Goal: Task Accomplishment & Management: Manage account settings

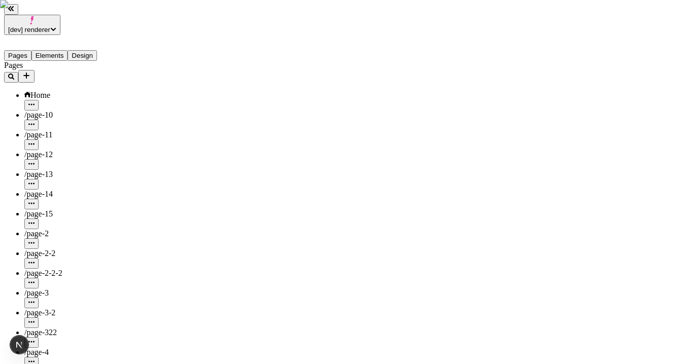
click at [50, 26] on span "[dev] renderer" at bounding box center [29, 30] width 42 height 8
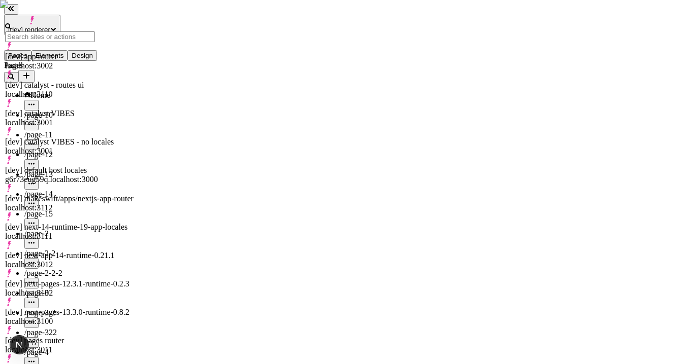
click at [104, 81] on div "[dev] catalyst - routes ui localhost:3110" at bounding box center [70, 90] width 130 height 18
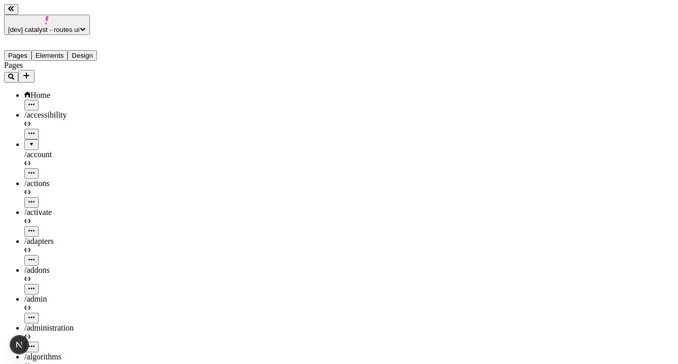
type input "/search12232"
drag, startPoint x: 182, startPoint y: 13, endPoint x: 173, endPoint y: 38, distance: 26.8
click at [90, 20] on button "[dev] catalyst - routes ui" at bounding box center [47, 25] width 86 height 20
click at [80, 26] on span "[dev] catalyst - routes ui" at bounding box center [44, 30] width 72 height 8
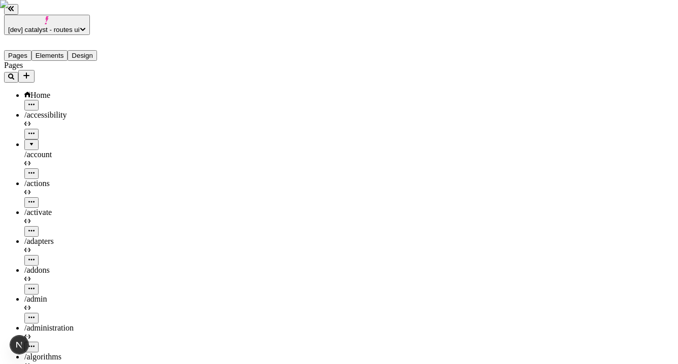
click at [80, 26] on span "[dev] catalyst - routes ui" at bounding box center [44, 30] width 72 height 8
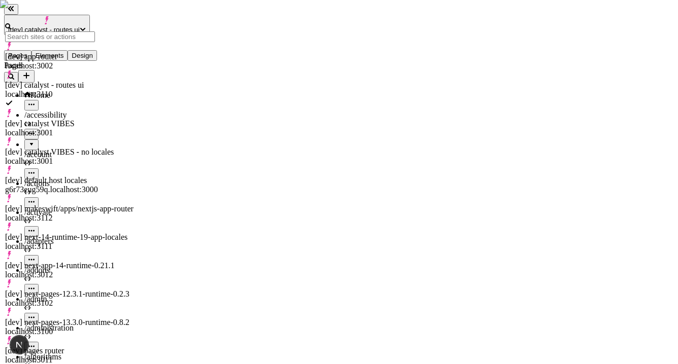
scroll to position [9, 0]
click at [114, 81] on div "[dev] catalyst - routes ui localhost:3110" at bounding box center [70, 90] width 130 height 18
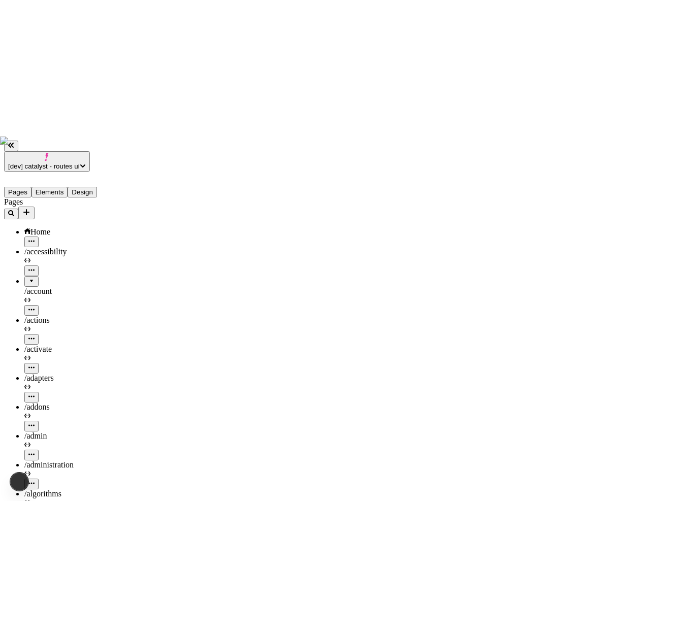
scroll to position [3675, 0]
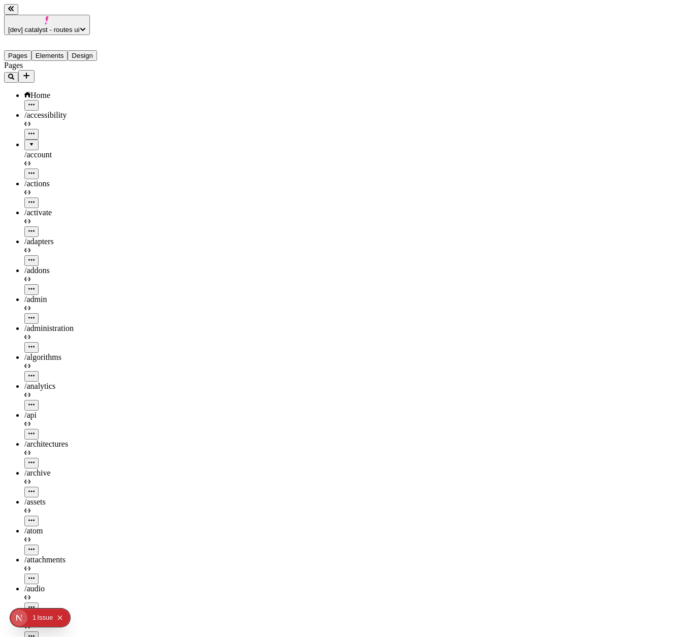
scroll to position [3309, 0]
click at [67, 26] on span "[dev] catalyst - routes ui" at bounding box center [44, 30] width 72 height 8
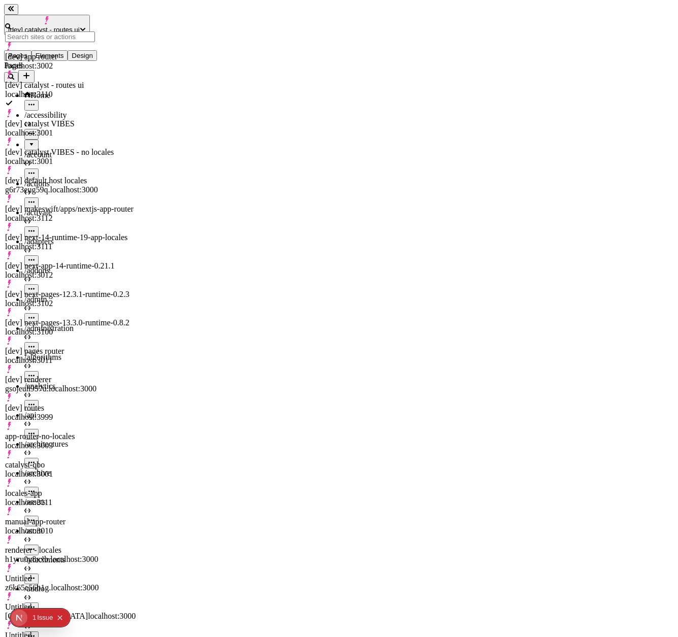
scroll to position [192, 0]
click at [44, 364] on div "locales-app" at bounding box center [70, 493] width 130 height 9
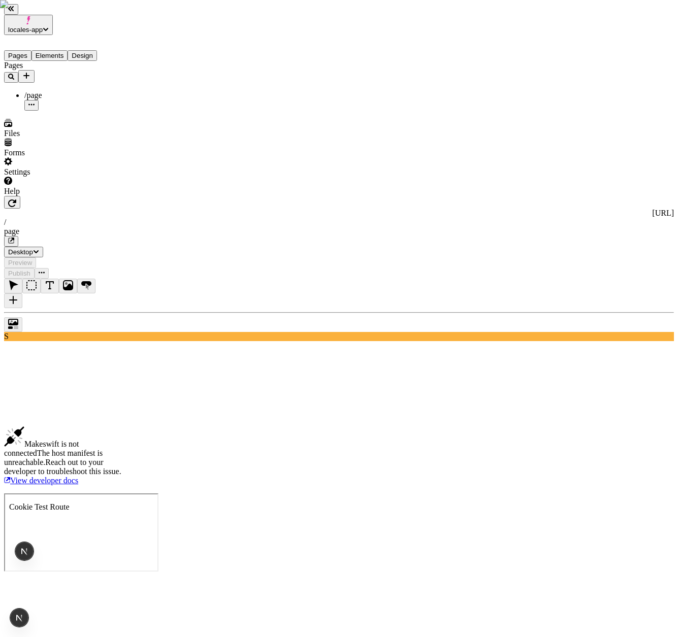
click at [43, 26] on span "locales-app" at bounding box center [25, 30] width 35 height 8
click at [51, 177] on div "Settings" at bounding box center [65, 166] width 122 height 19
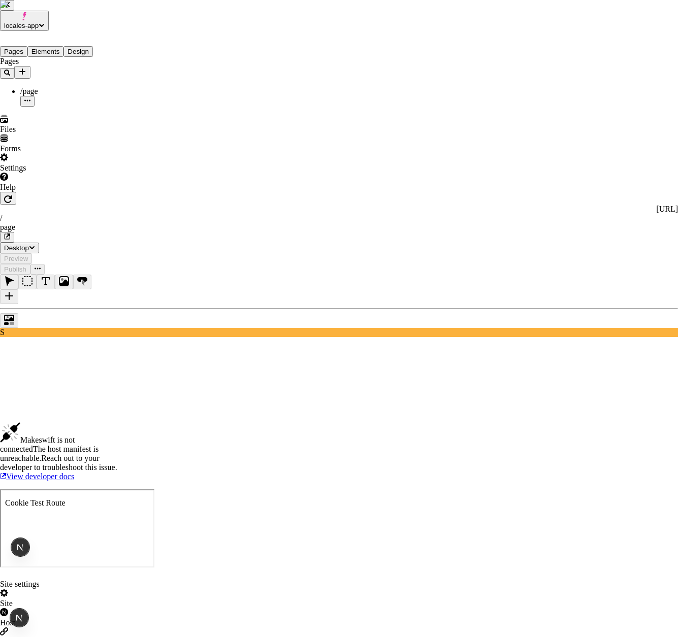
click at [122, 608] on div "Host" at bounding box center [339, 617] width 678 height 19
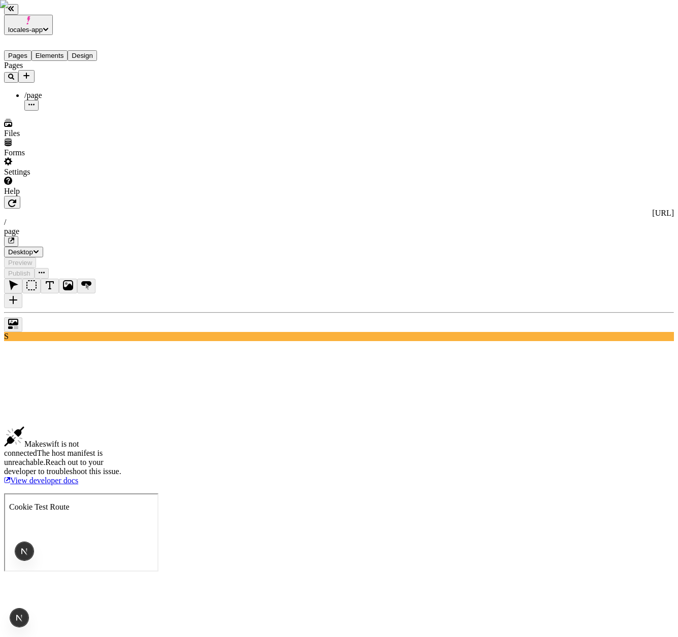
click at [53, 21] on button "locales-app" at bounding box center [28, 25] width 49 height 20
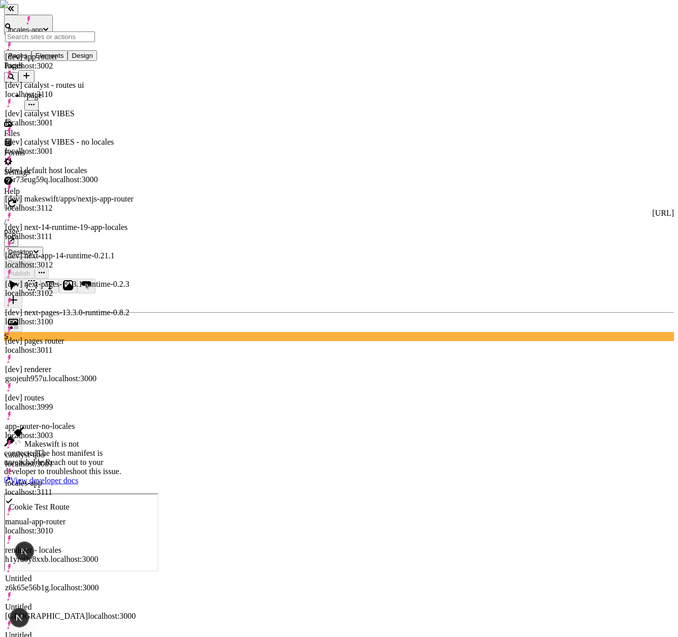
scroll to position [90, 0]
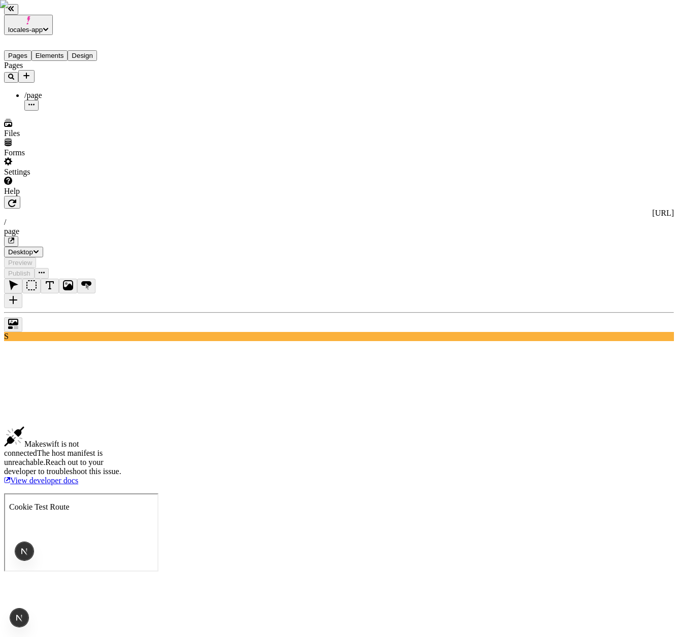
click at [43, 26] on span "locales-app" at bounding box center [25, 30] width 35 height 8
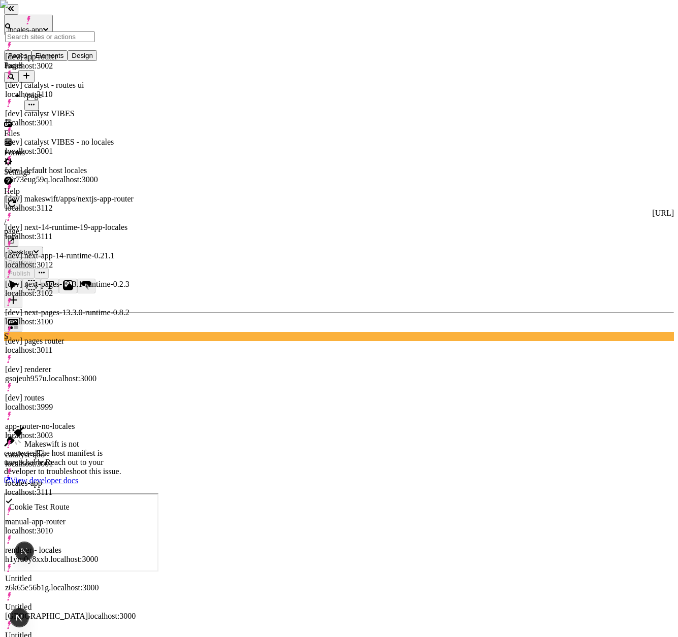
scroll to position [29, 0]
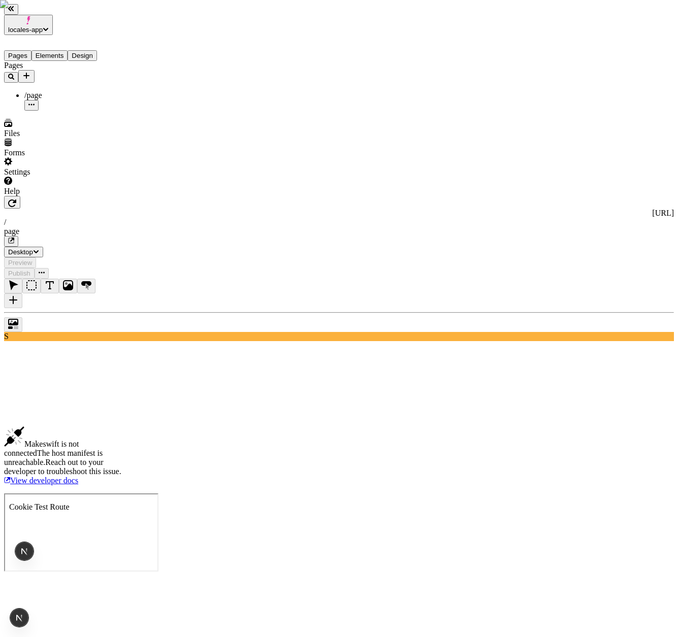
click at [66, 177] on div "Settings" at bounding box center [65, 166] width 122 height 19
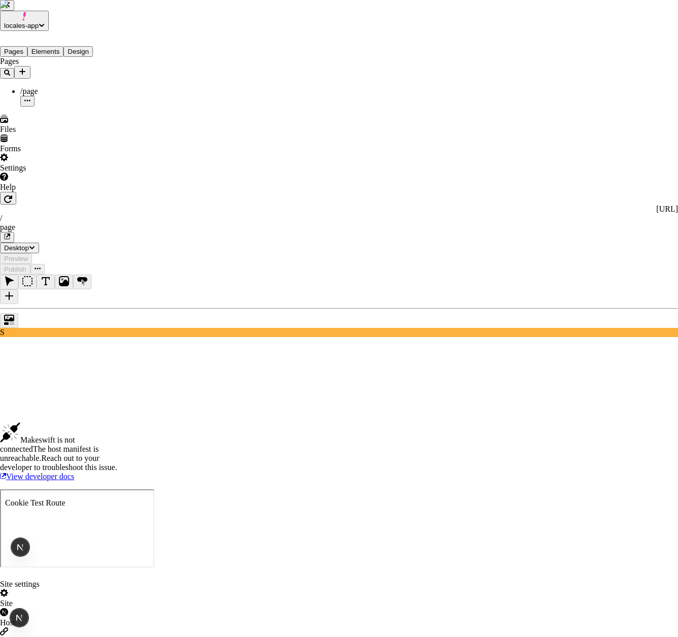
click at [148, 608] on div "Host" at bounding box center [339, 617] width 678 height 19
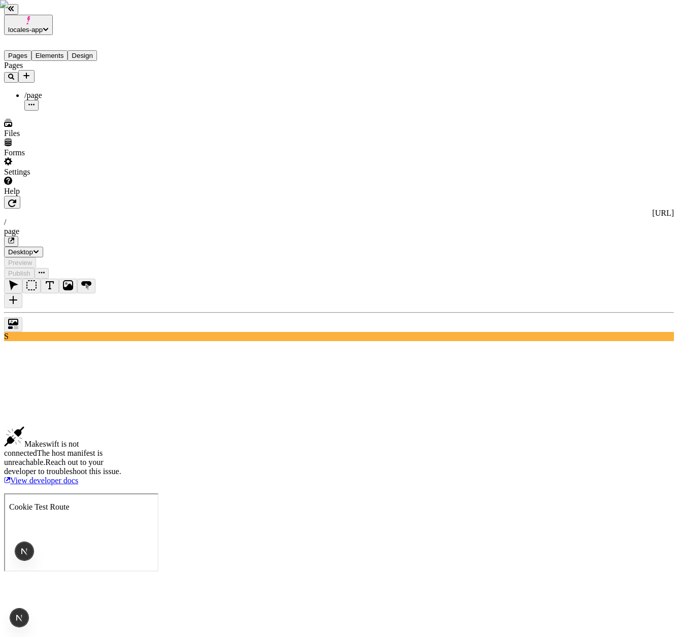
click at [90, 111] on div "Pages /page" at bounding box center [65, 86] width 122 height 50
click at [61, 111] on div "Pages /page" at bounding box center [65, 86] width 122 height 50
click at [43, 26] on span "locales-app" at bounding box center [25, 30] width 35 height 8
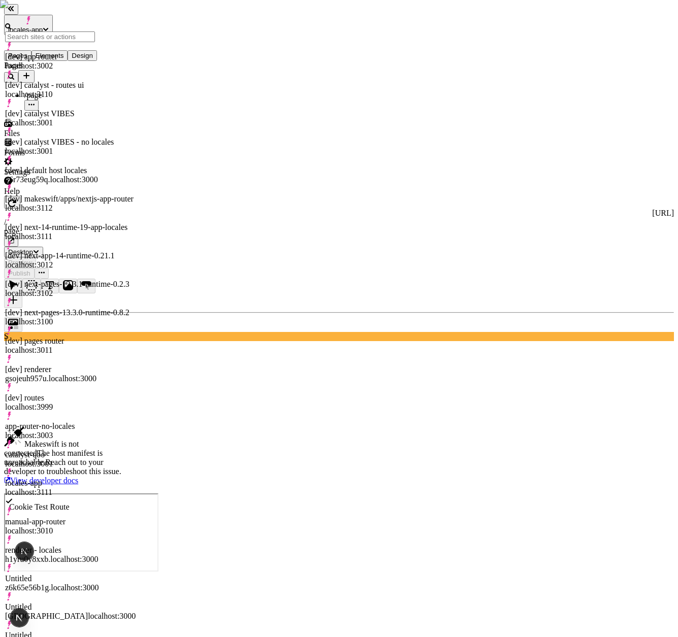
scroll to position [2, 0]
click at [98, 270] on div "[dev] next-pages-12.3.1-runtime-0.2.3 localhost:3102" at bounding box center [70, 284] width 130 height 28
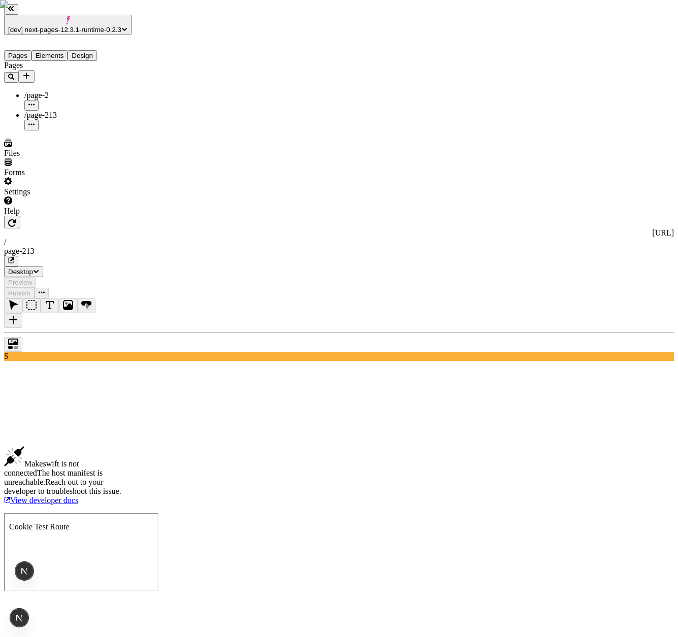
click at [185, 216] on div "http://localhost:3102 / page-213 Desktop Preview Publish" at bounding box center [339, 257] width 670 height 83
click at [20, 216] on button "button" at bounding box center [12, 222] width 16 height 13
click at [74, 196] on div "Settings" at bounding box center [80, 186] width 153 height 19
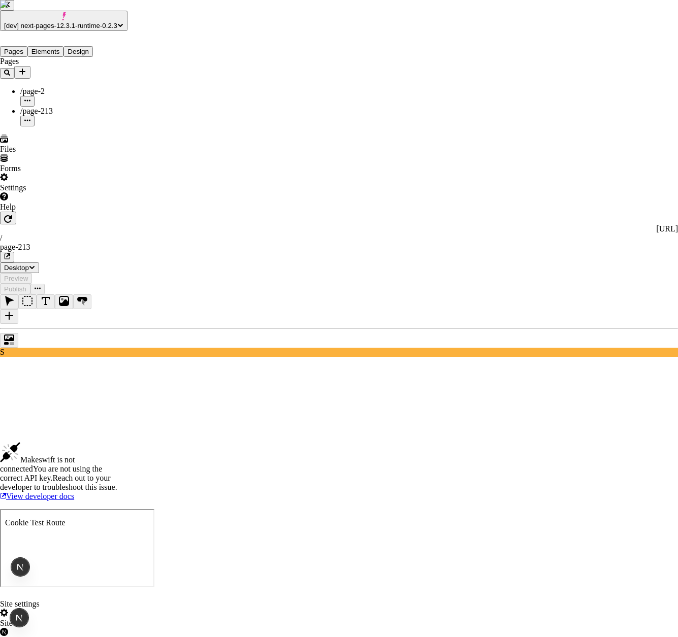
click at [130, 628] on div "Host" at bounding box center [339, 637] width 678 height 19
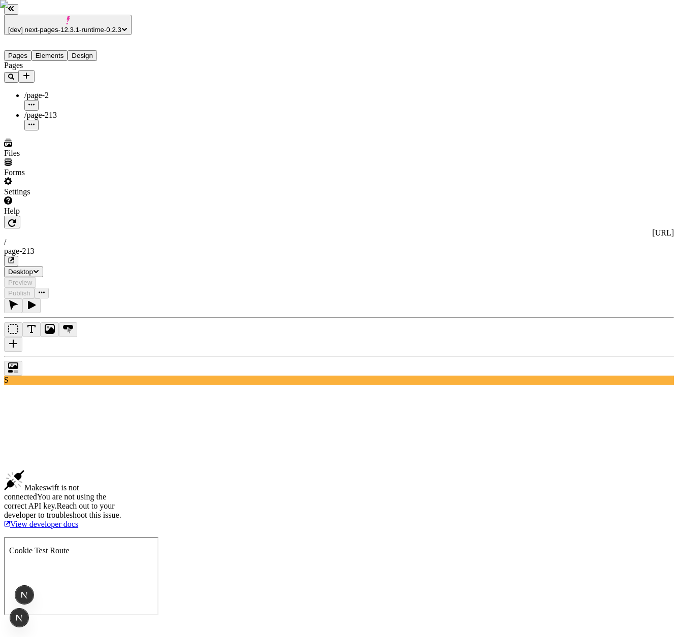
click at [16, 219] on icon "button" at bounding box center [12, 223] width 8 height 8
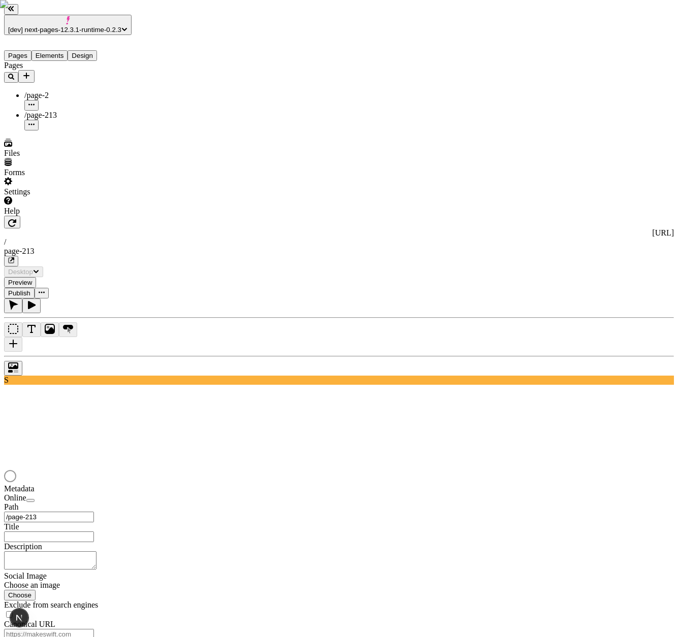
click at [69, 91] on div "/page-2" at bounding box center [90, 95] width 133 height 9
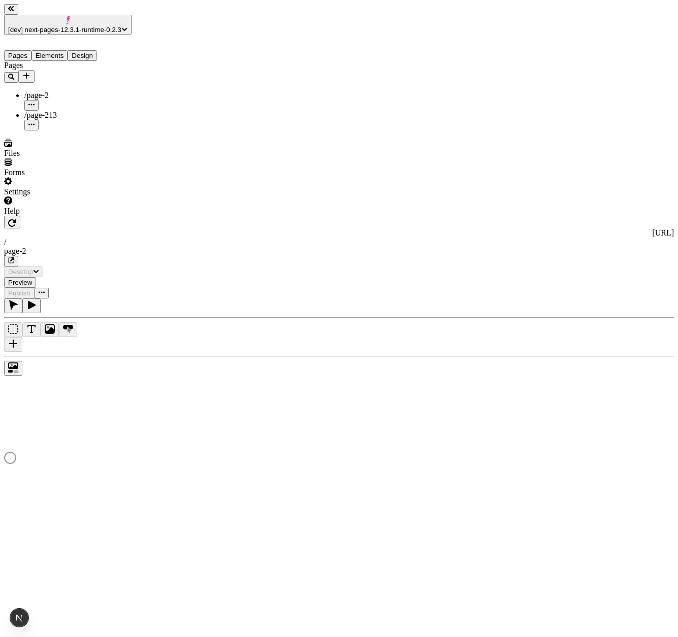
type input "/page-2"
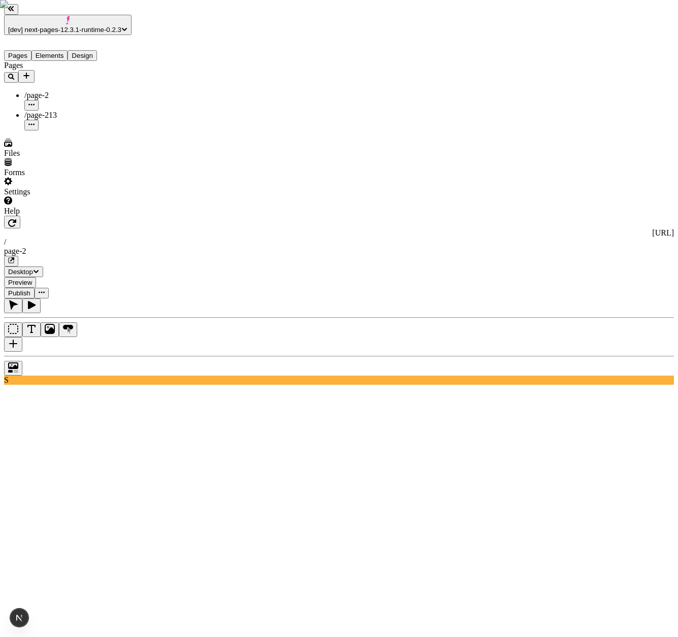
click at [37, 324] on icon "Text" at bounding box center [31, 329] width 10 height 10
type input "18"
type input "1.5"
type textarea "Continually syndicate goal-oriented supply chains. Synergistically unleash orth…"
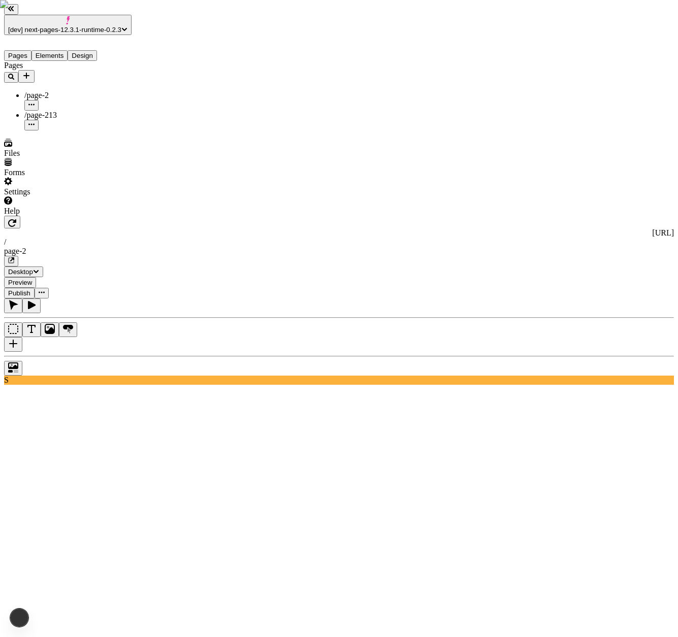
click at [18, 324] on icon "Box" at bounding box center [13, 329] width 10 height 10
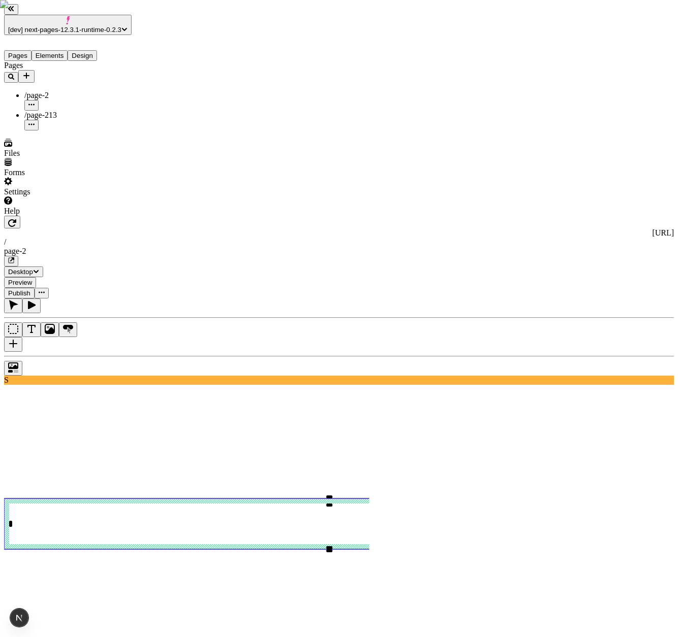
click at [115, 26] on span "[dev] next-pages-12.3.1-runtime-0.2.3" at bounding box center [64, 30] width 113 height 8
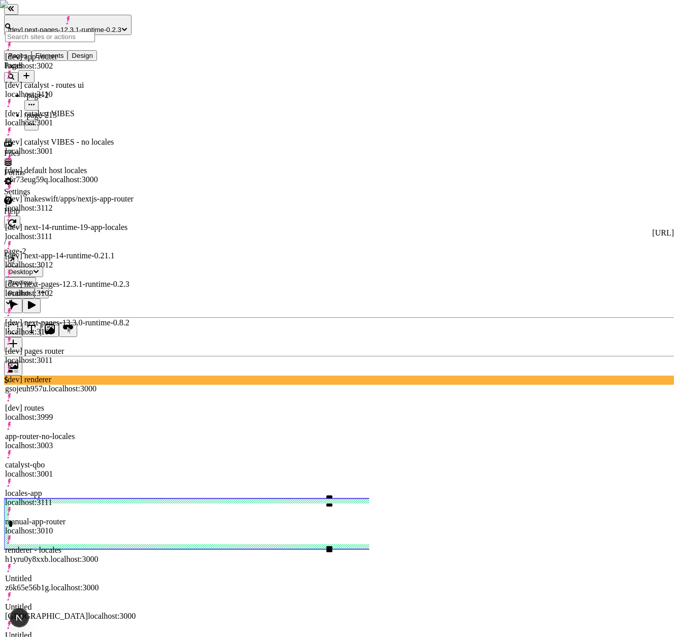
scroll to position [106, 0]
click at [90, 489] on div "locales-app localhost:3111" at bounding box center [70, 498] width 130 height 18
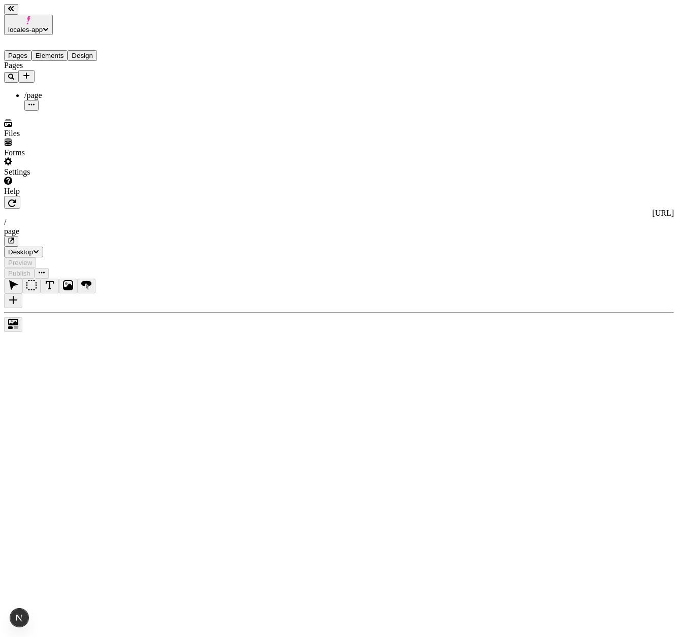
click at [43, 26] on span "locales-app" at bounding box center [25, 30] width 35 height 8
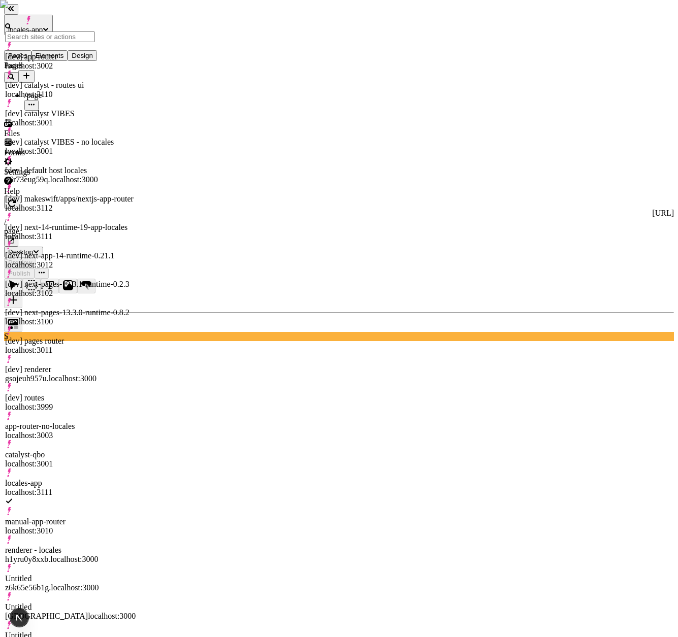
click at [95, 111] on div "Pages /page" at bounding box center [80, 86] width 153 height 50
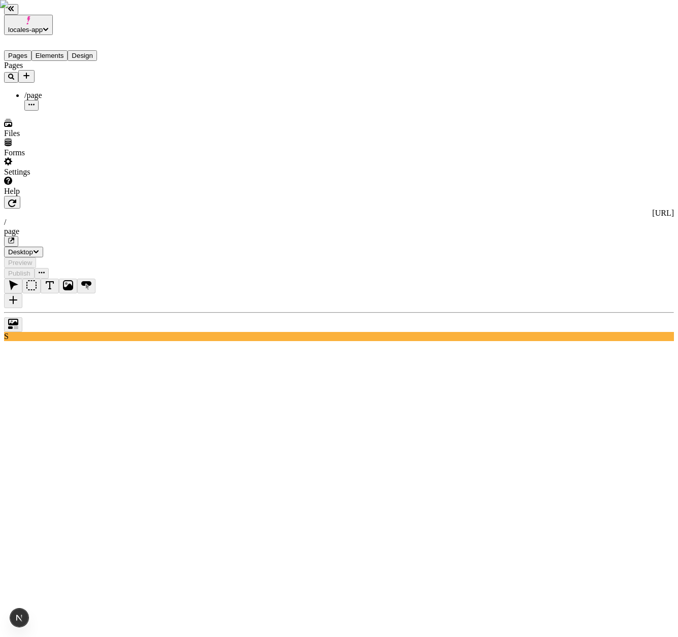
click at [87, 177] on div "Settings" at bounding box center [80, 166] width 153 height 19
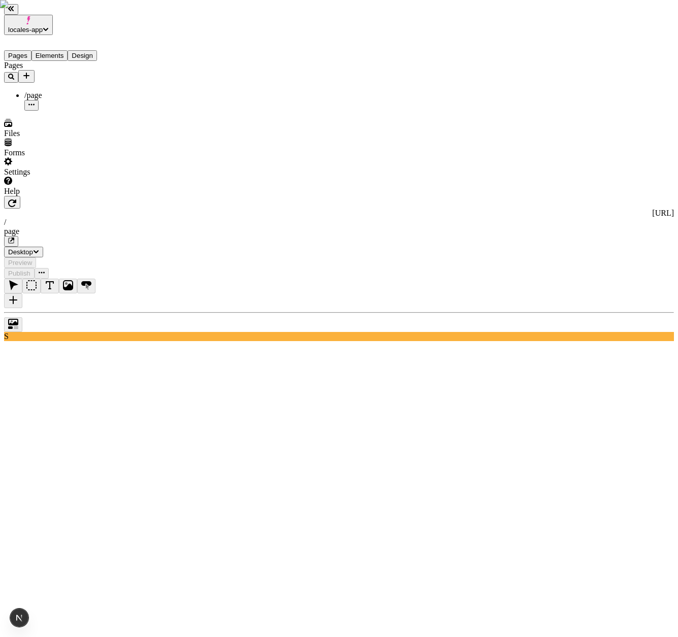
click at [192, 196] on div "http://localhost:3111 / page Desktop Preview Publish" at bounding box center [339, 237] width 670 height 83
click at [16, 199] on icon "button" at bounding box center [12, 203] width 8 height 8
click at [43, 26] on span "locales-app" at bounding box center [25, 30] width 35 height 8
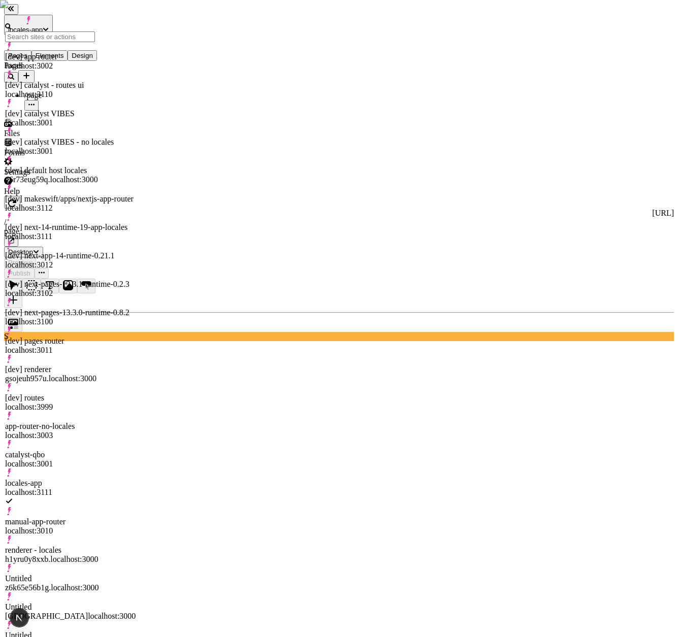
click at [89, 111] on div "Pages /page" at bounding box center [80, 86] width 153 height 50
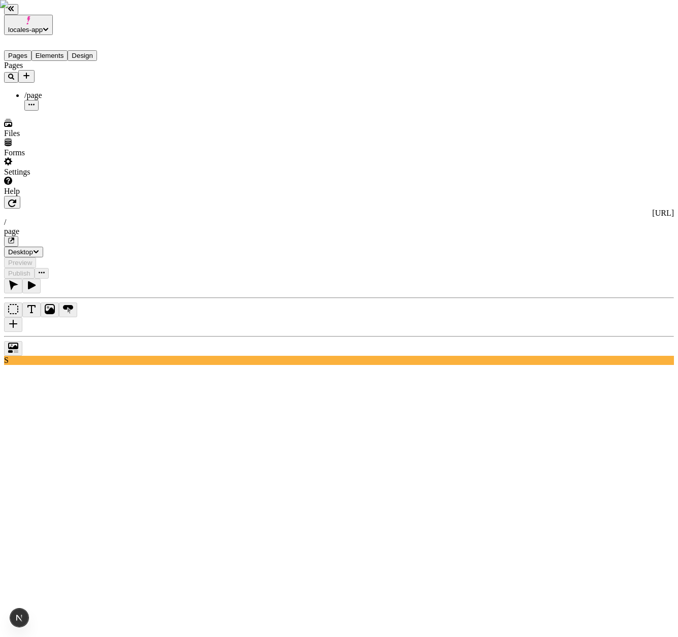
click at [78, 177] on div "Settings" at bounding box center [80, 166] width 153 height 19
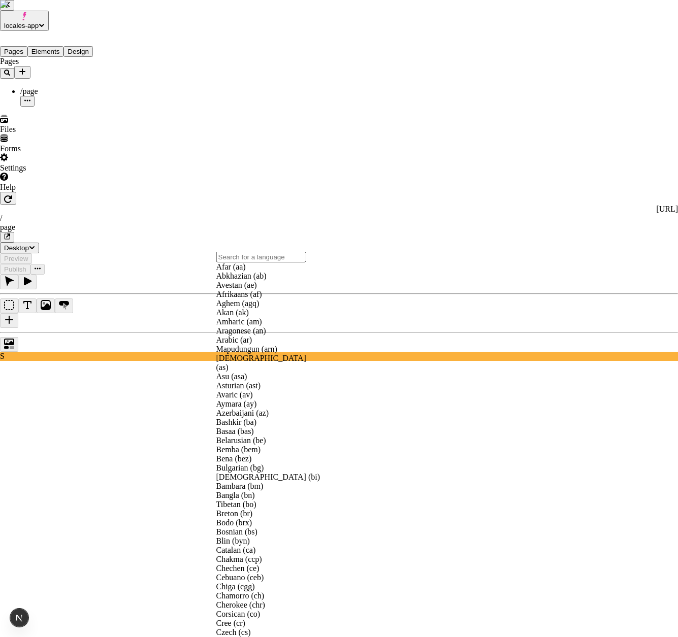
click at [250, 262] on input "text" at bounding box center [261, 257] width 90 height 11
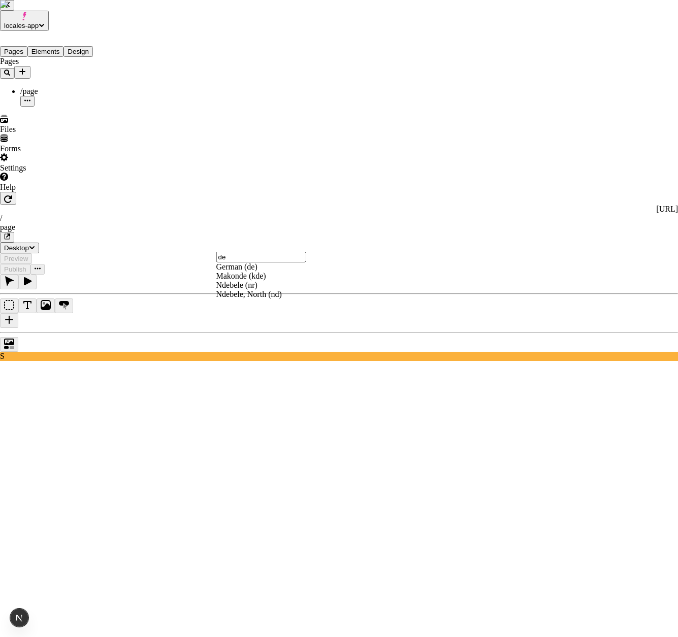
type input "de"
click at [239, 272] on div "German (de)" at bounding box center [268, 266] width 104 height 9
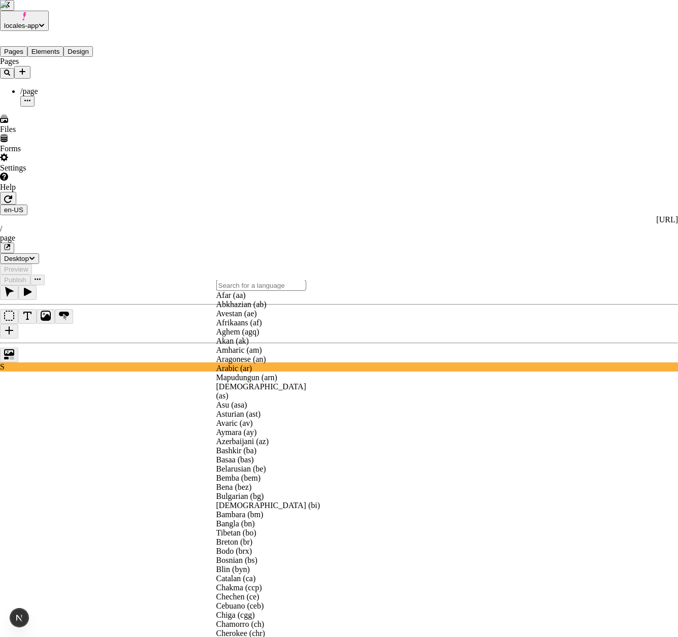
click at [250, 291] on input "text" at bounding box center [261, 285] width 90 height 11
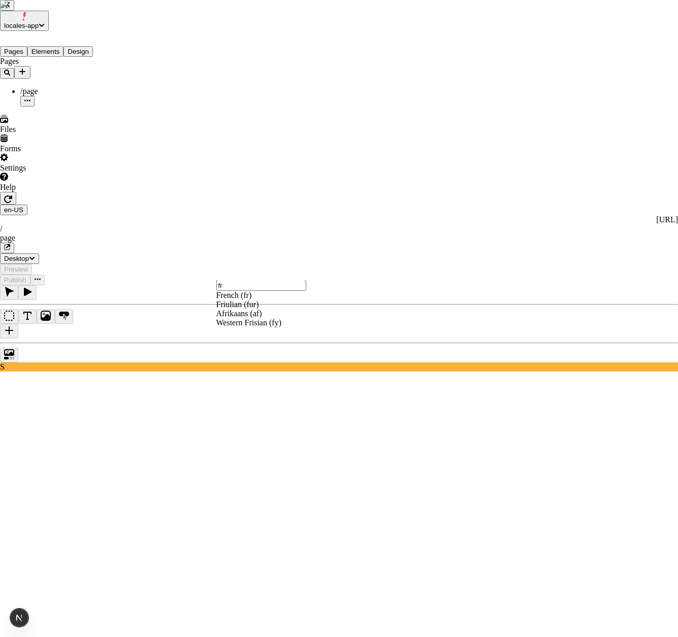
type input "fr"
click at [258, 300] on div "French (fr)" at bounding box center [268, 295] width 104 height 9
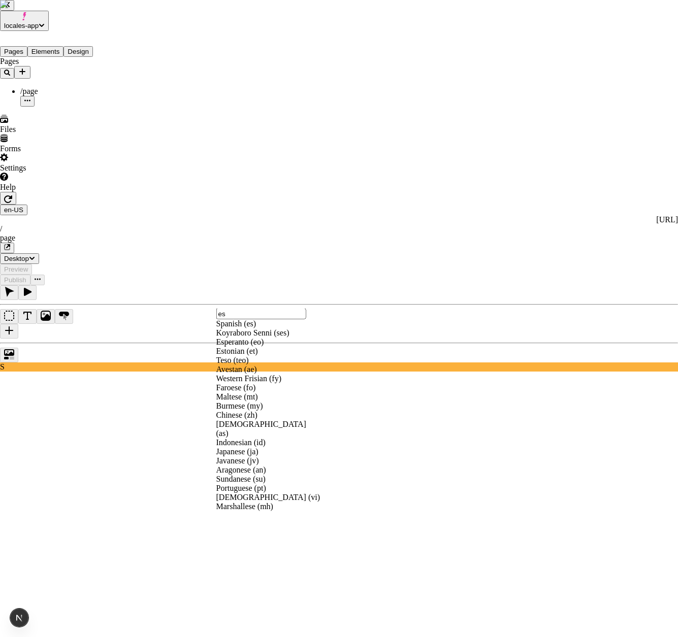
type input "es"
click at [262, 328] on div "Spanish (es)" at bounding box center [268, 323] width 104 height 9
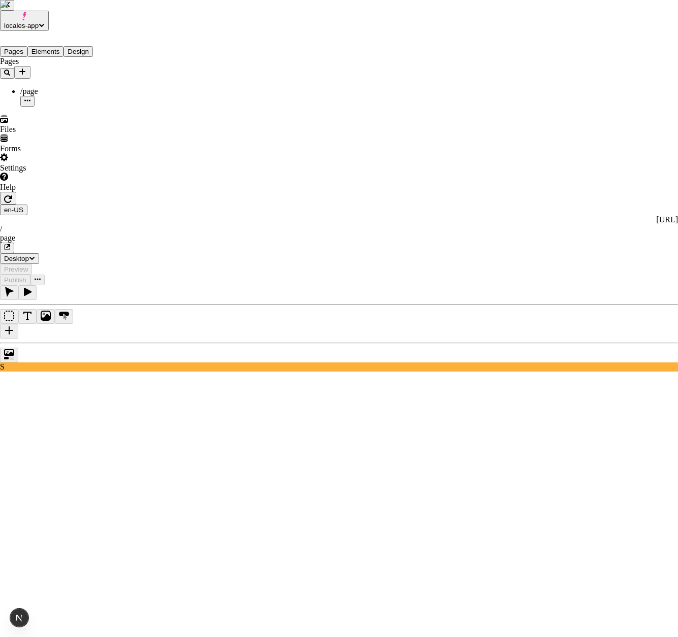
type input "no"
click at [298, 357] on div "Norwegian (no)" at bounding box center [268, 352] width 104 height 9
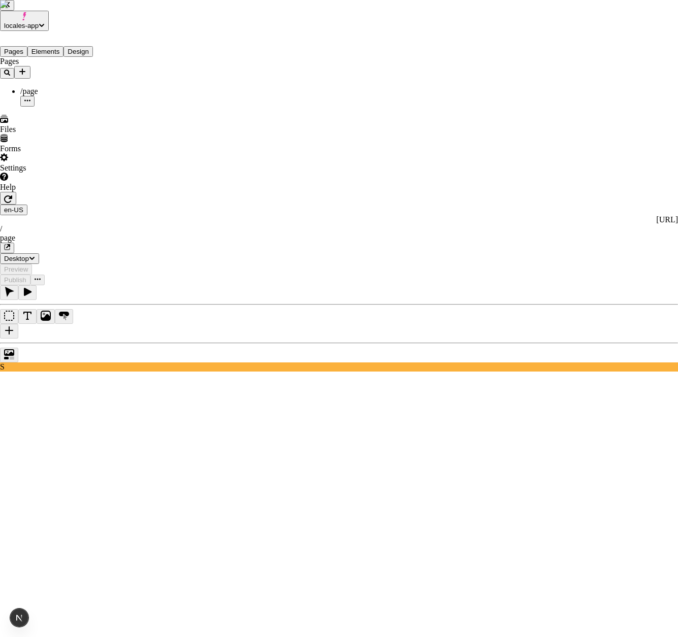
type input "it"
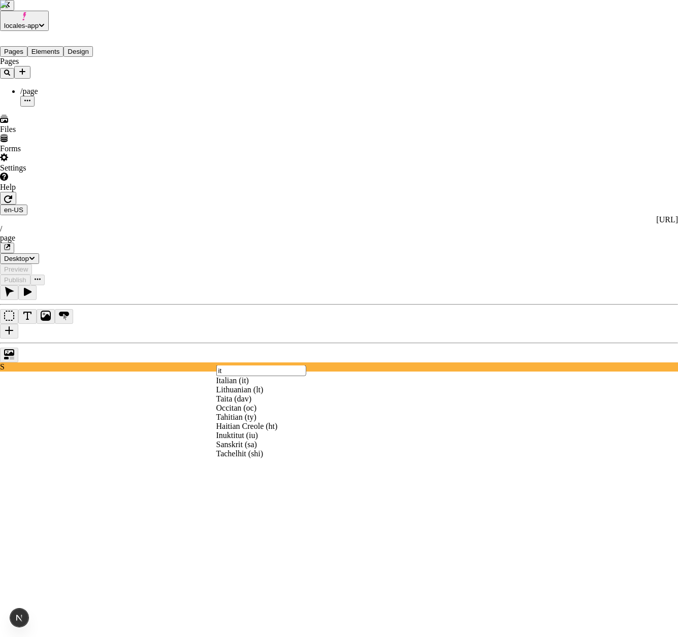
click at [243, 385] on div "Italian (it)" at bounding box center [268, 380] width 104 height 9
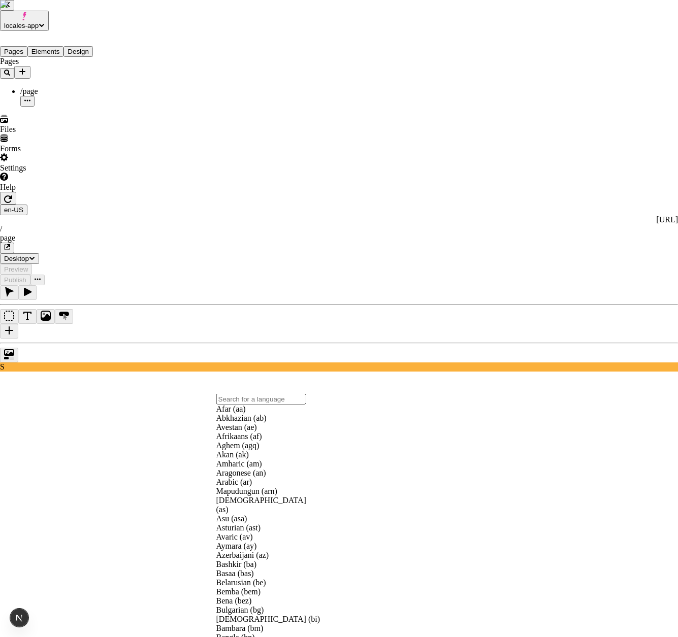
scroll to position [2, 0]
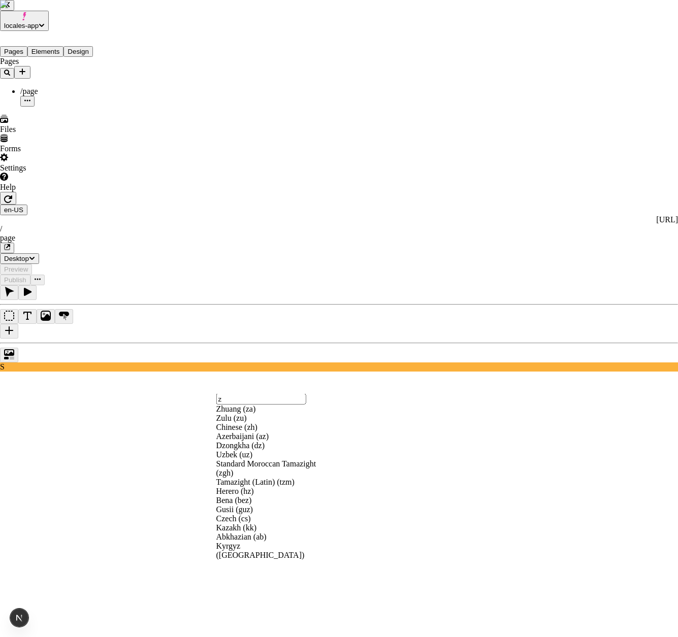
type input "zh"
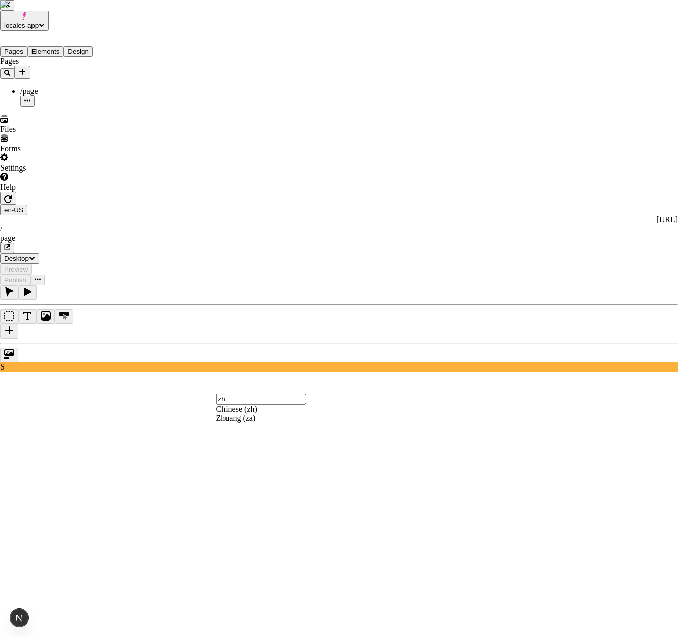
scroll to position [0, 0]
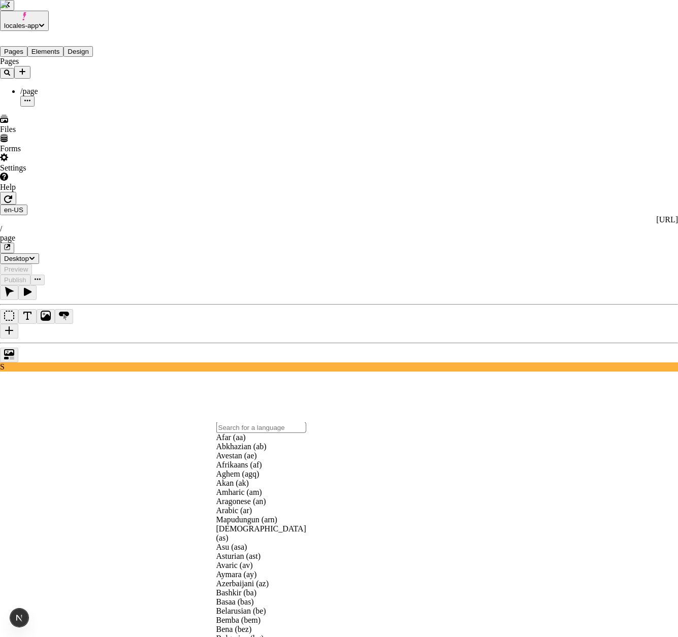
scroll to position [1238, 0]
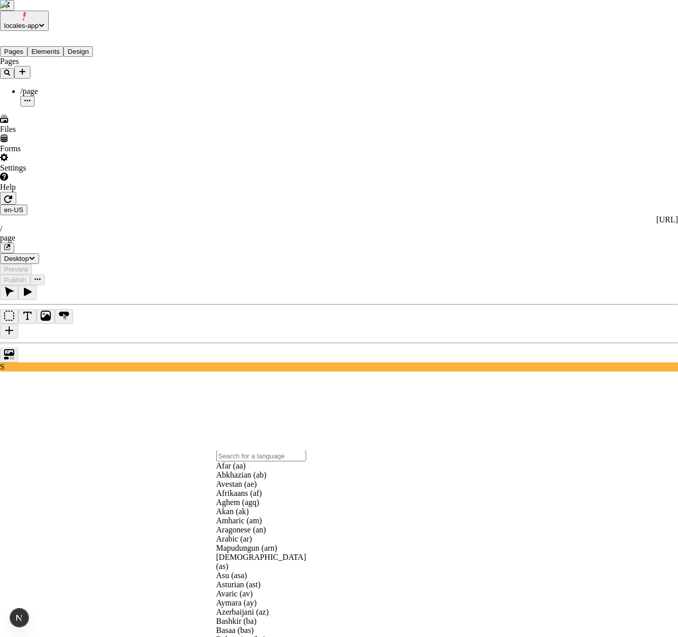
type input "r"
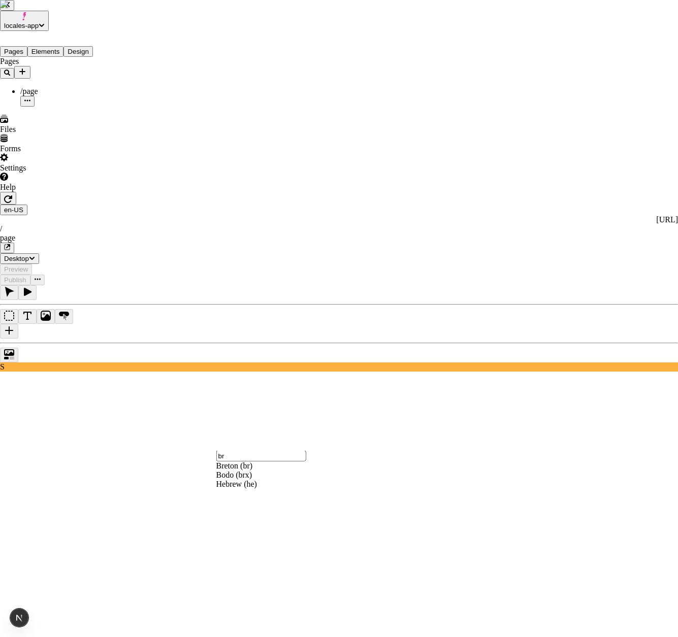
type input "b"
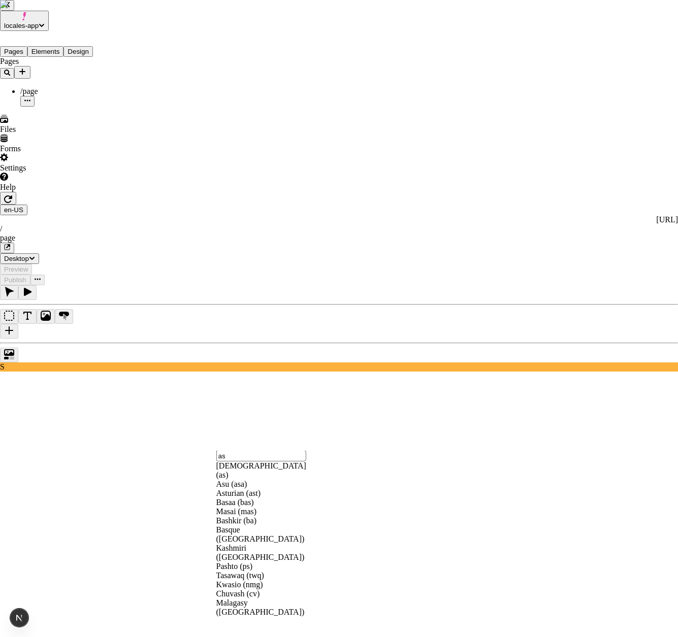
type input "a"
type input "e"
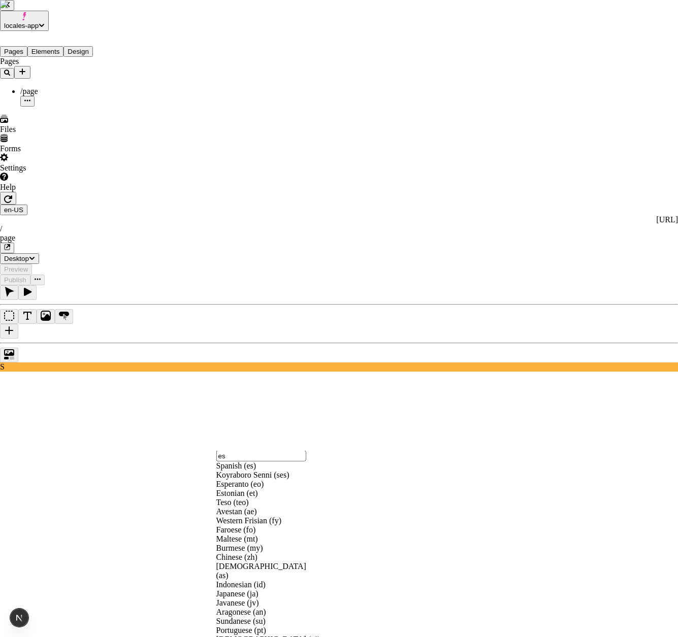
type input "es"
click at [266, 498] on div "Estonian (et)" at bounding box center [268, 493] width 104 height 9
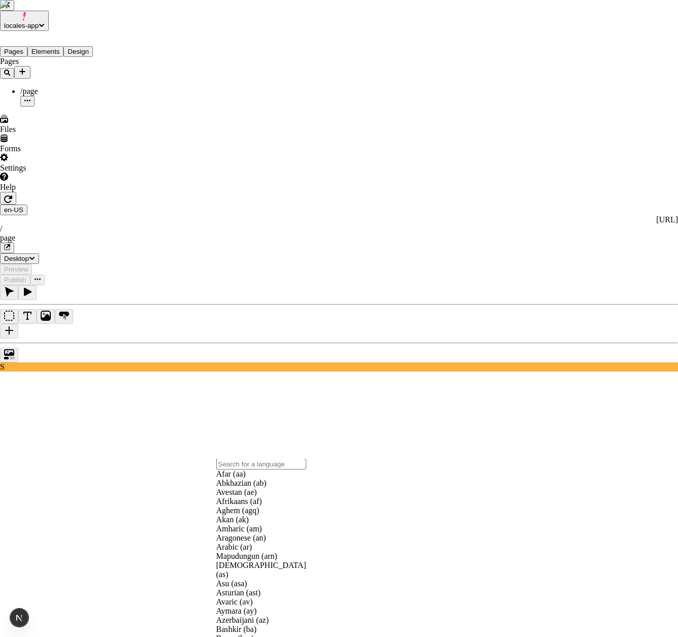
scroll to position [3653, 0]
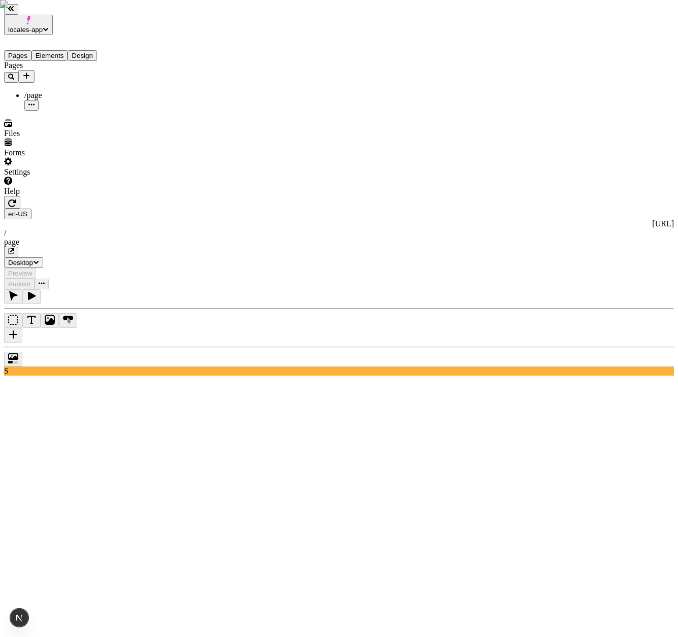
click at [16, 199] on icon "button" at bounding box center [12, 203] width 8 height 8
type input "/page"
click at [81, 177] on div "Settings" at bounding box center [80, 166] width 153 height 19
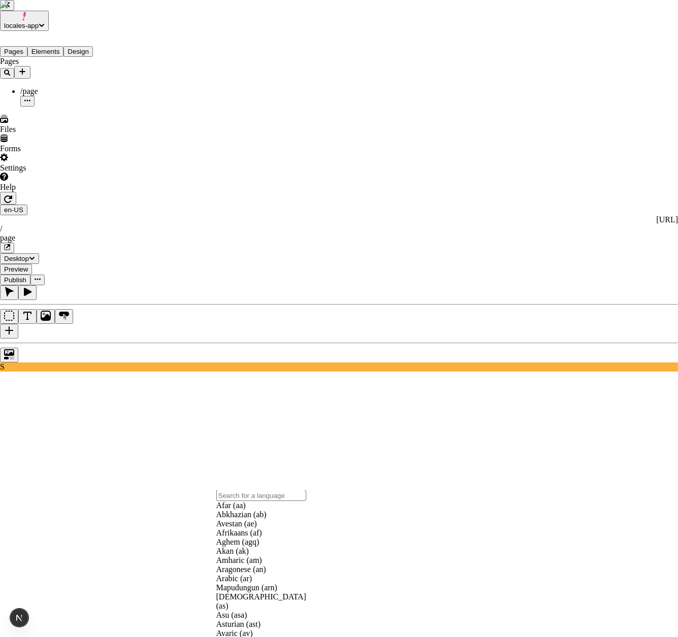
scroll to position [44, 0]
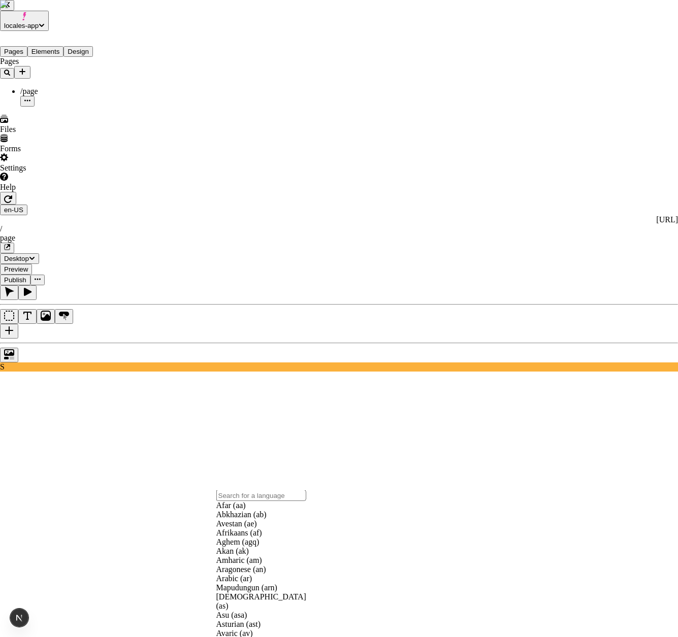
scroll to position [0, 0]
click at [261, 501] on input "text" at bounding box center [261, 495] width 90 height 11
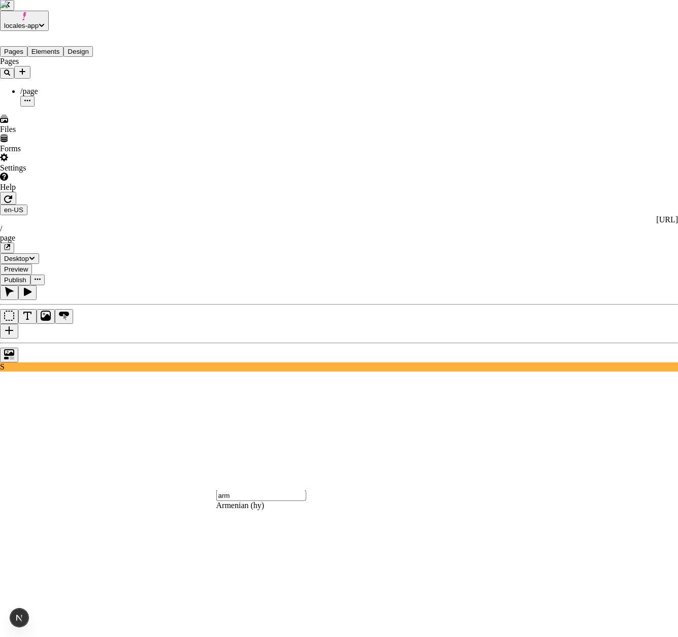
type input "arm"
click at [247, 510] on div "Armenian (hy)" at bounding box center [267, 505] width 102 height 9
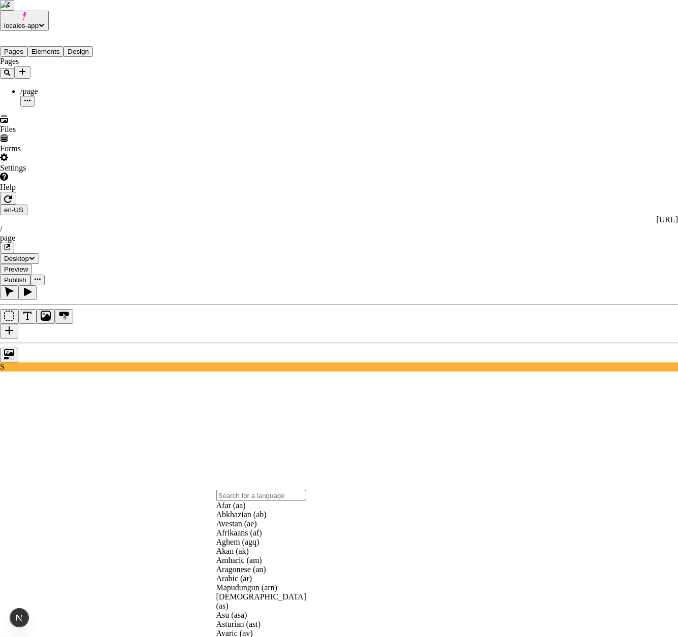
scroll to position [3736, 0]
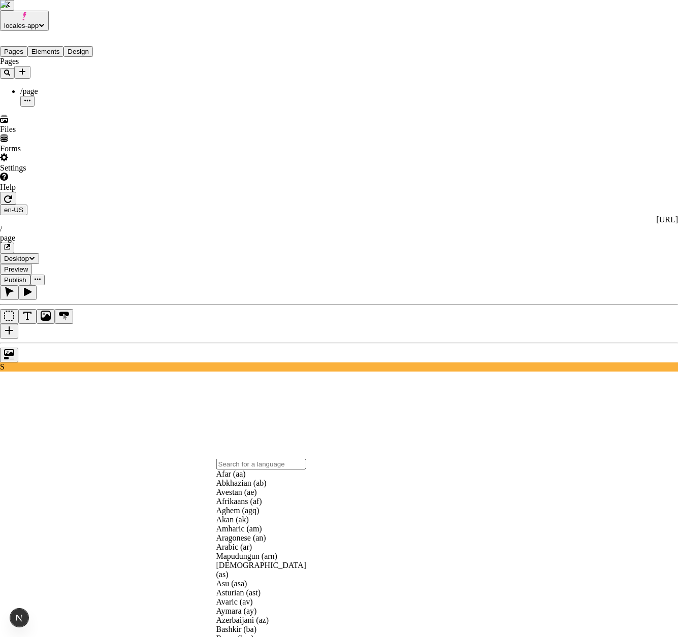
scroll to position [0, 0]
click at [258, 479] on div "Afar (aa)" at bounding box center [267, 474] width 102 height 9
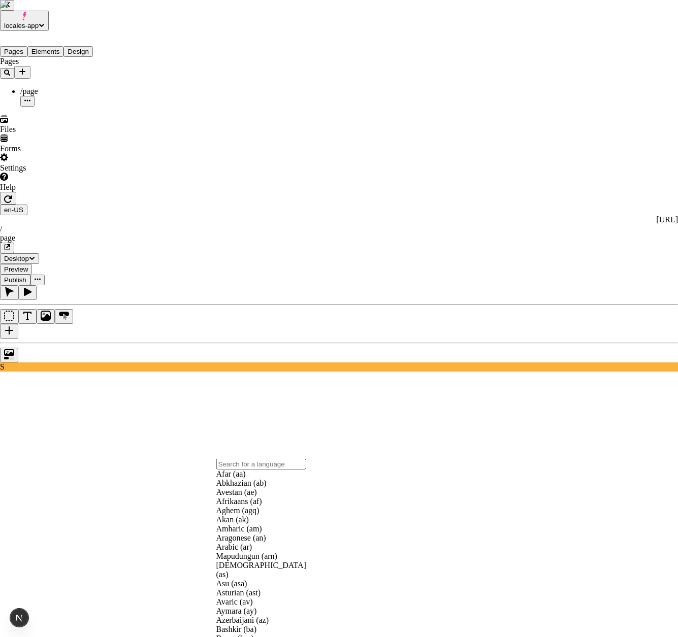
click at [273, 488] on div "Abkhazian (ab)" at bounding box center [267, 483] width 102 height 9
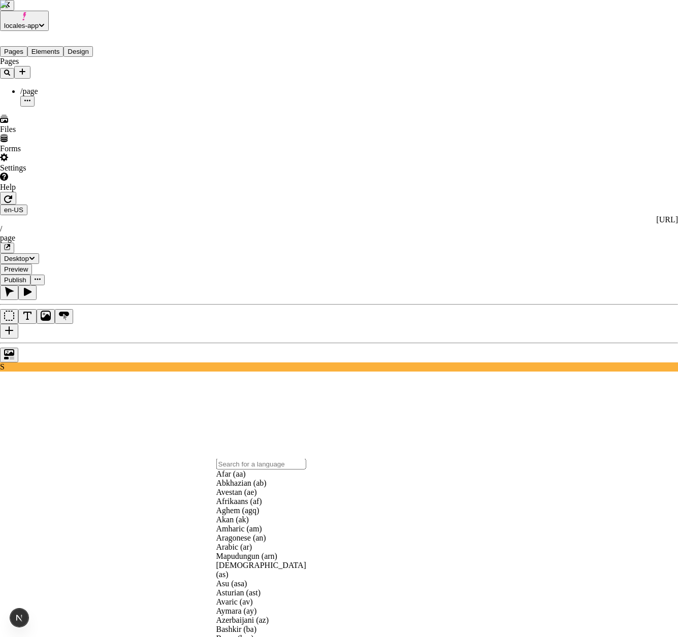
click at [269, 497] on div "Avestan (ae)" at bounding box center [267, 492] width 102 height 9
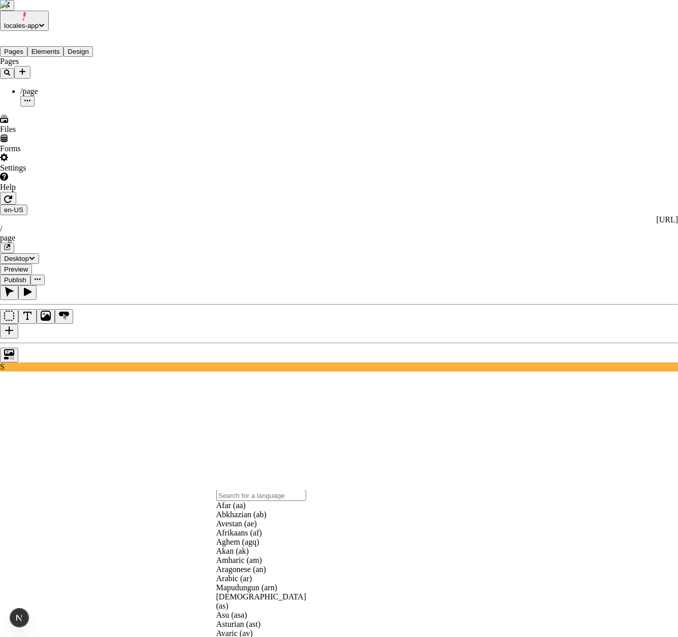
scroll to position [3813, 0]
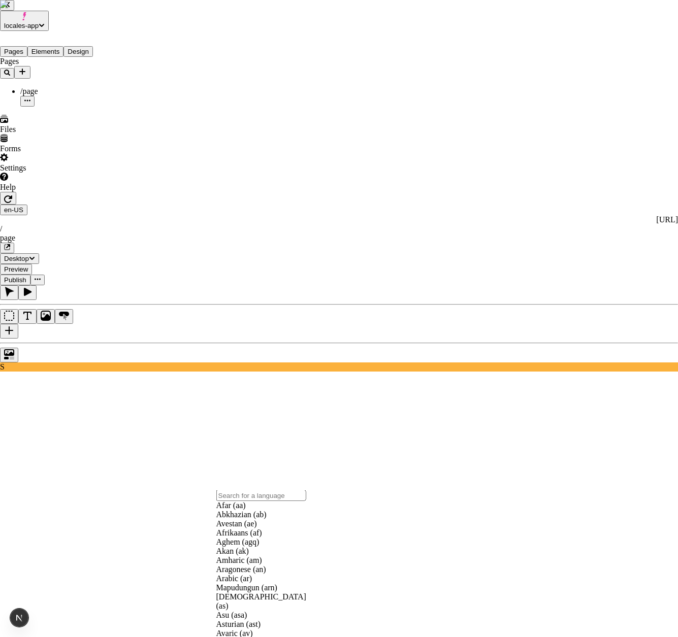
scroll to position [3353, 0]
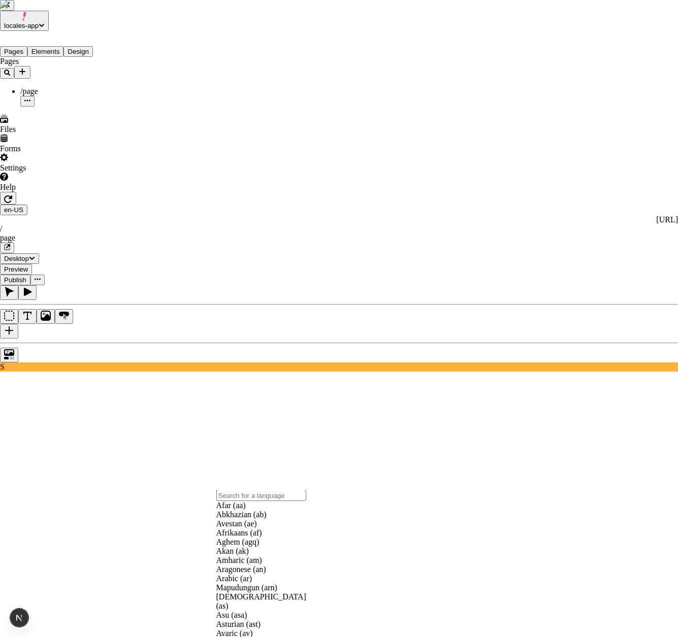
scroll to position [3006, 0]
drag, startPoint x: 241, startPoint y: 513, endPoint x: 244, endPoint y: 502, distance: 11.5
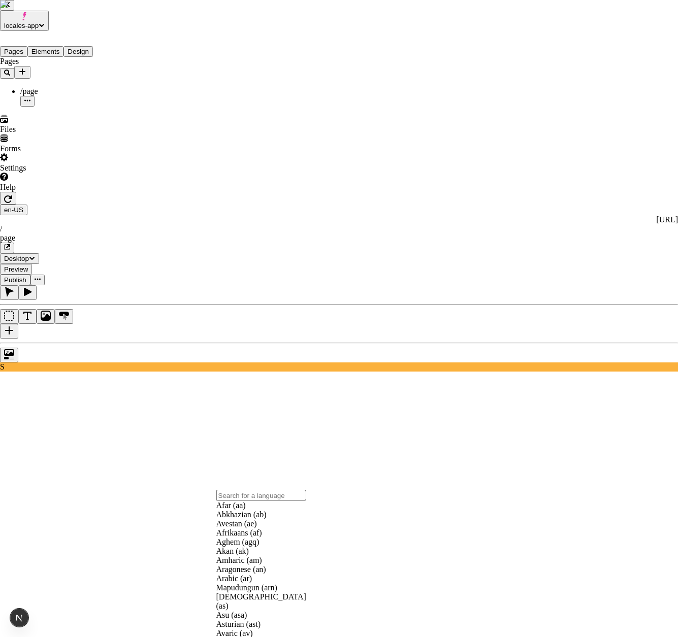
scroll to position [388, 0]
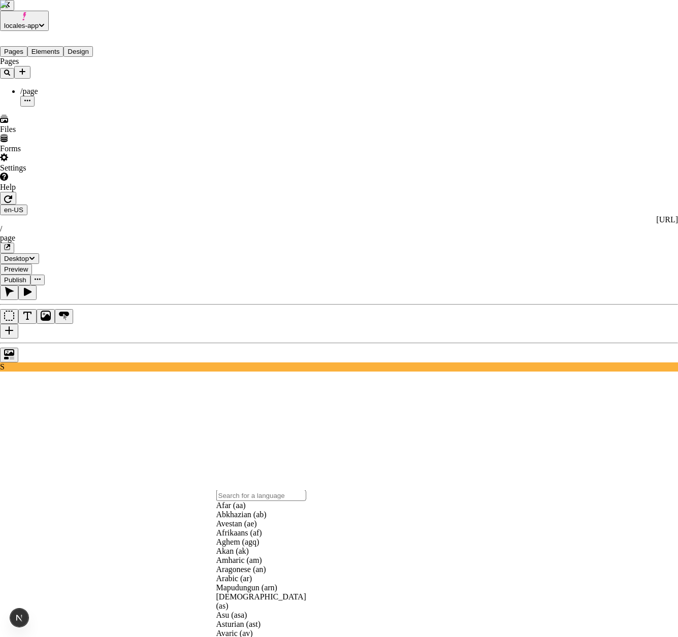
scroll to position [390, 0]
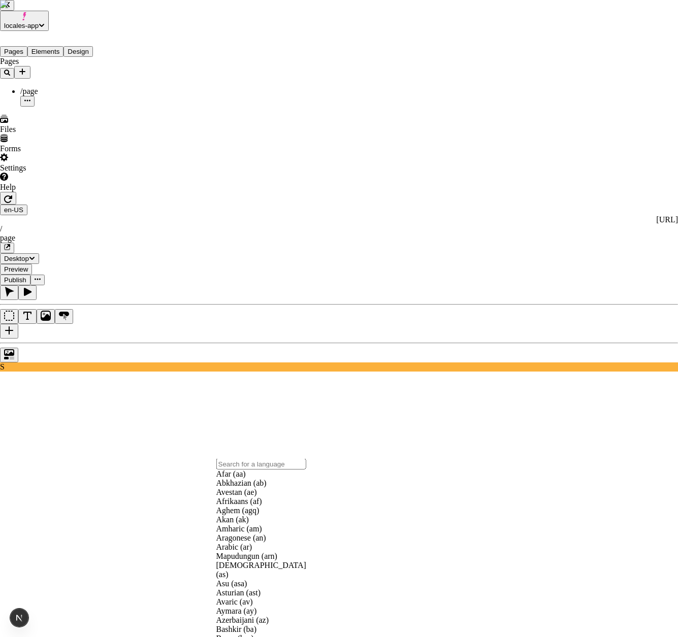
scroll to position [2797, 0]
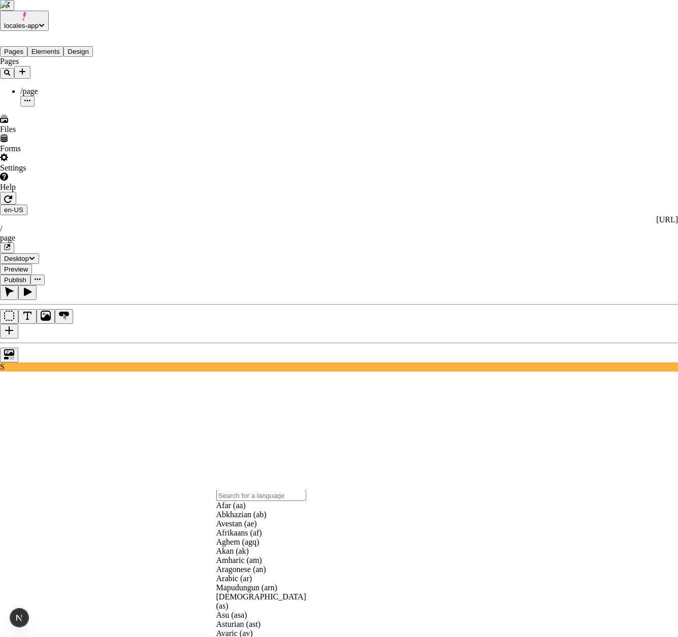
type input "o"
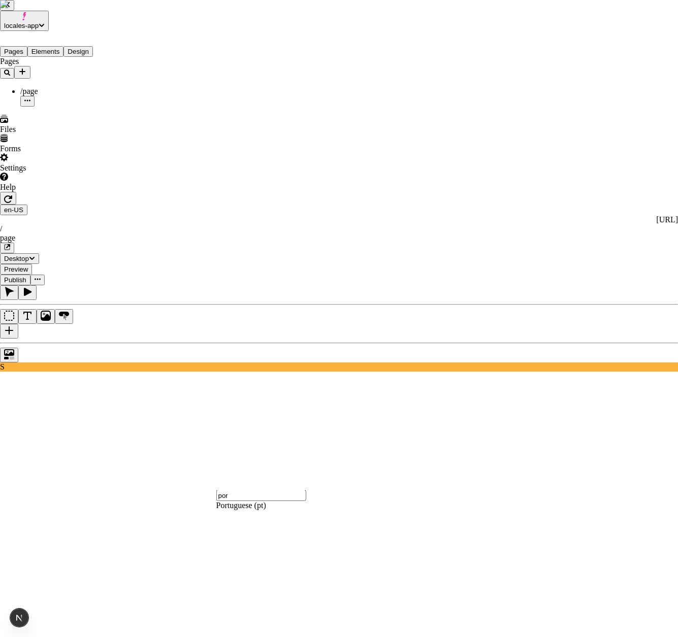
scroll to position [0, 0]
type input "port"
click at [294, 510] on div "Portuguese (pt)" at bounding box center [267, 505] width 102 height 9
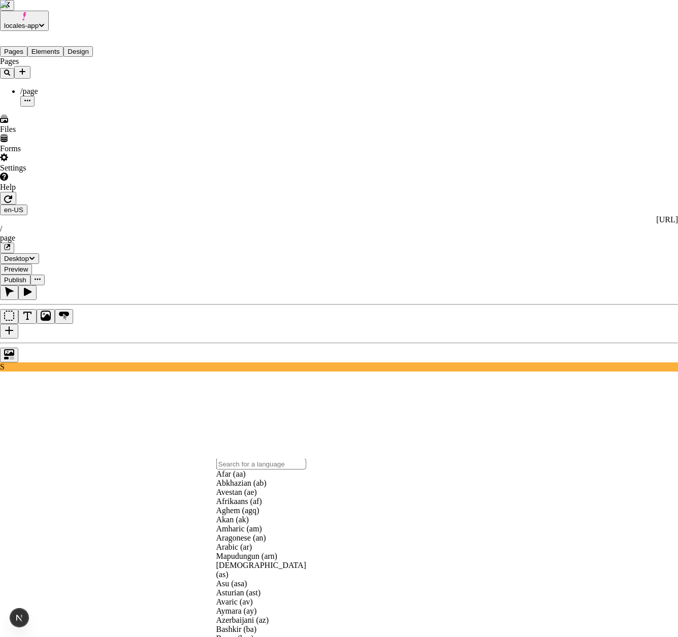
scroll to position [390, 0]
click at [250, 506] on div "Afrikaans (af)" at bounding box center [267, 501] width 102 height 9
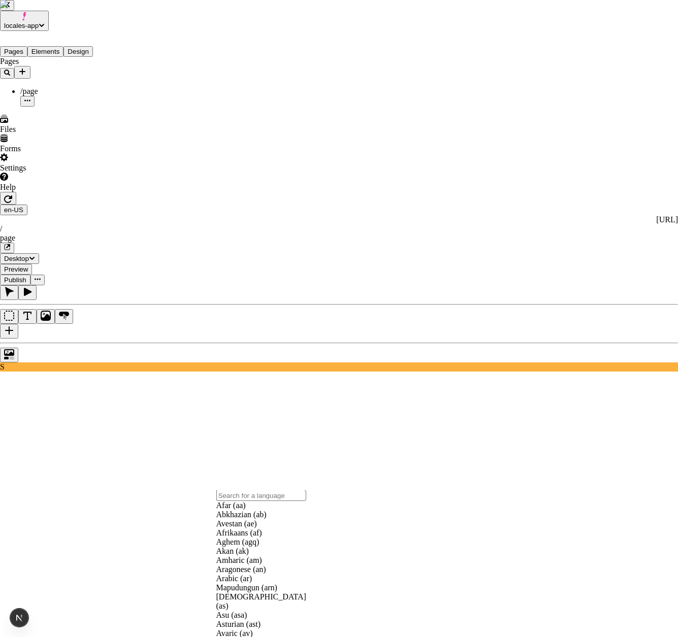
scroll to position [0, 0]
type input "hi"
click at [270, 510] on div "Hindi (hi)" at bounding box center [267, 505] width 102 height 9
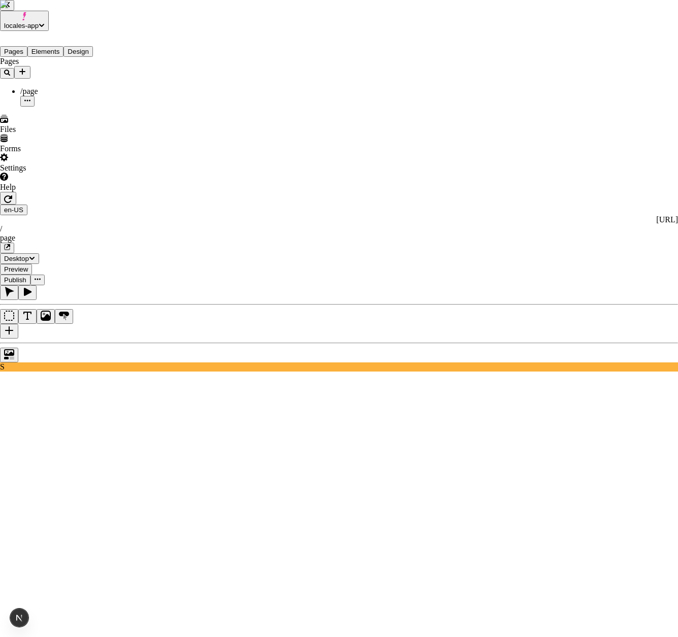
type input "lit"
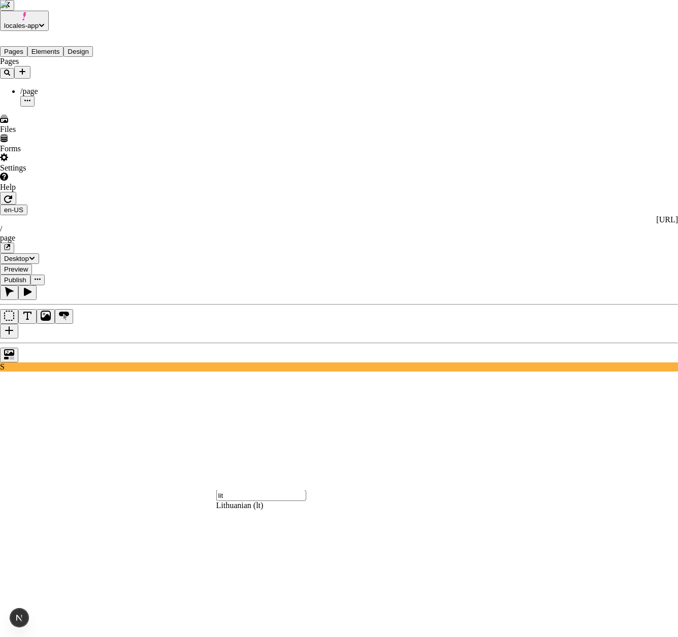
click at [238, 510] on div "Lithuanian (lt)" at bounding box center [267, 505] width 102 height 9
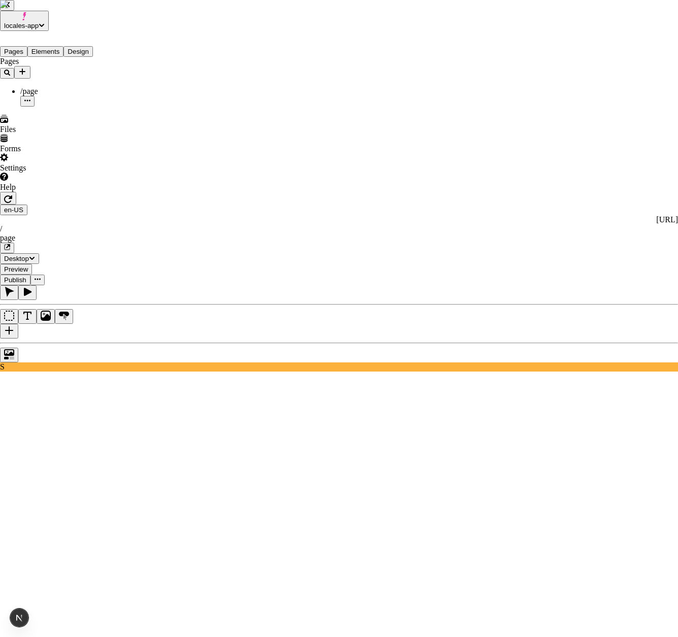
type input "s"
type input "fin"
click at [259, 510] on div "Finnish (fi)" at bounding box center [267, 505] width 102 height 9
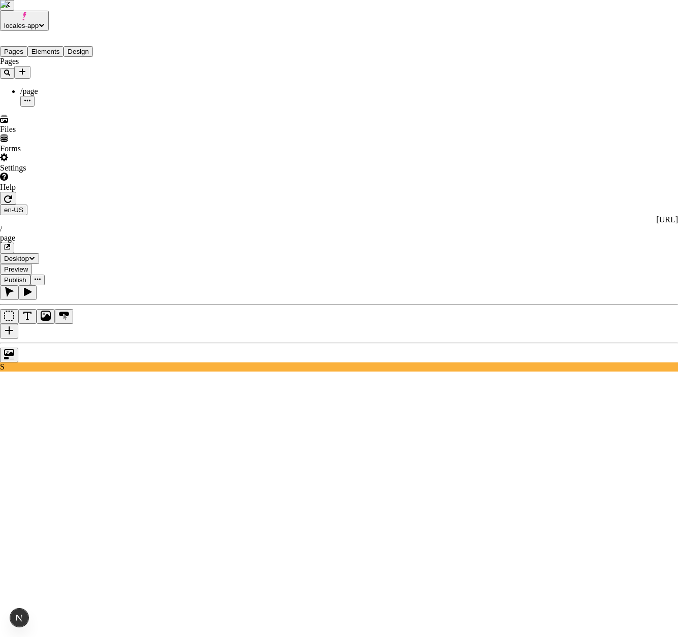
scroll to position [472, 0]
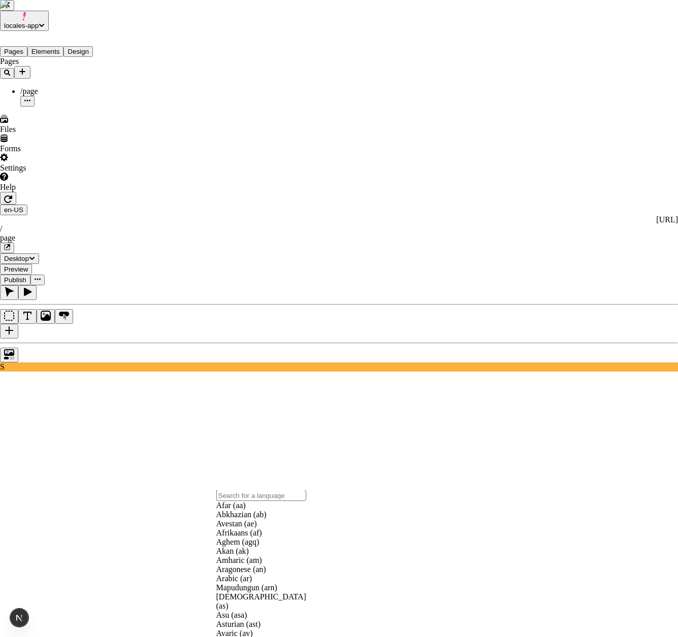
scroll to position [3359, 0]
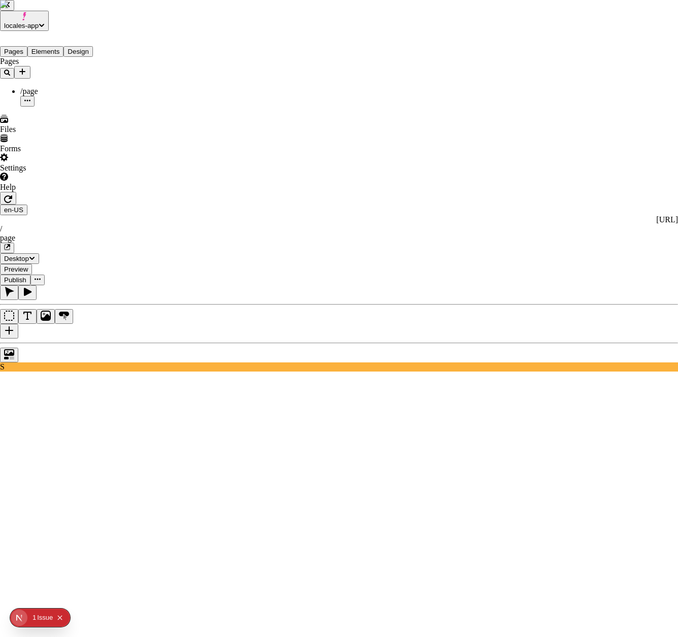
scroll to position [204, 0]
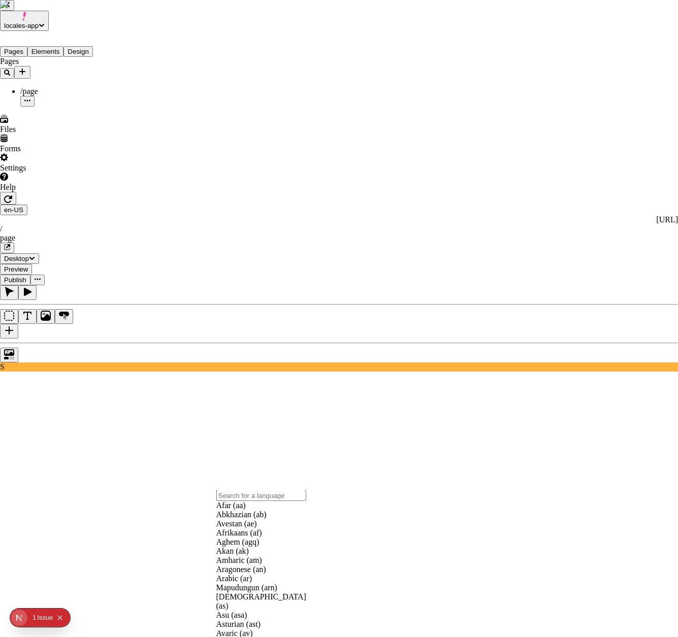
scroll to position [254, 0]
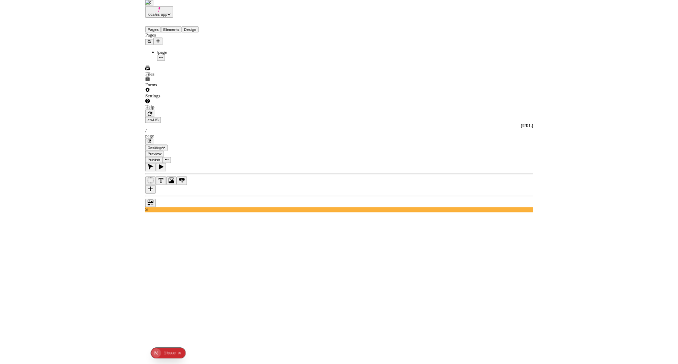
scroll to position [529, 0]
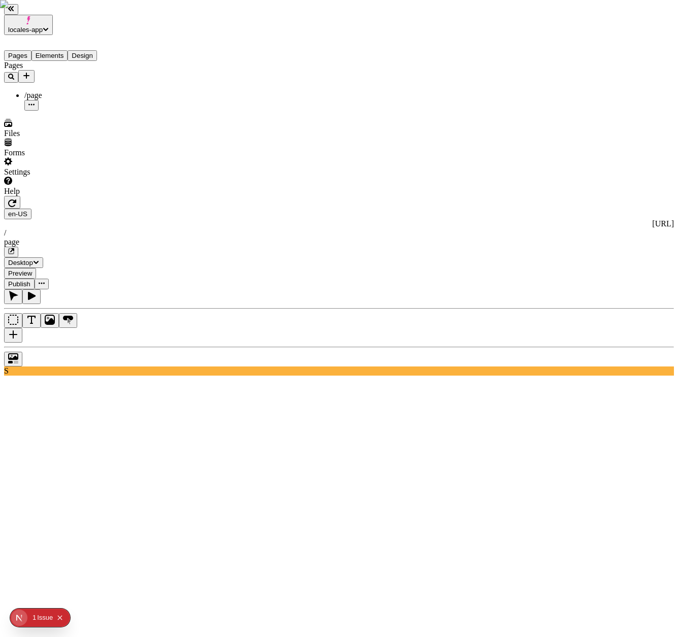
click at [16, 199] on icon "button" at bounding box center [12, 203] width 8 height 8
click at [155, 289] on div "S" at bounding box center [339, 332] width 670 height 86
click at [37, 315] on icon "Text" at bounding box center [31, 320] width 10 height 10
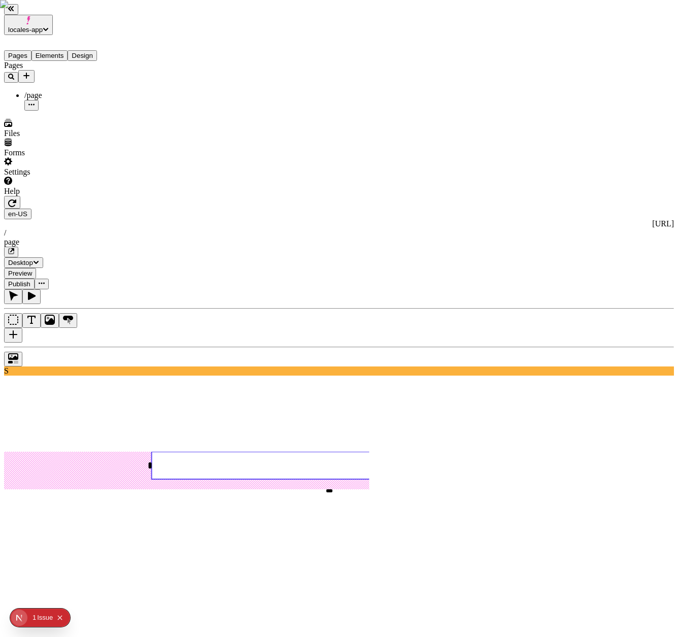
click at [55, 315] on icon "Image" at bounding box center [50, 320] width 10 height 10
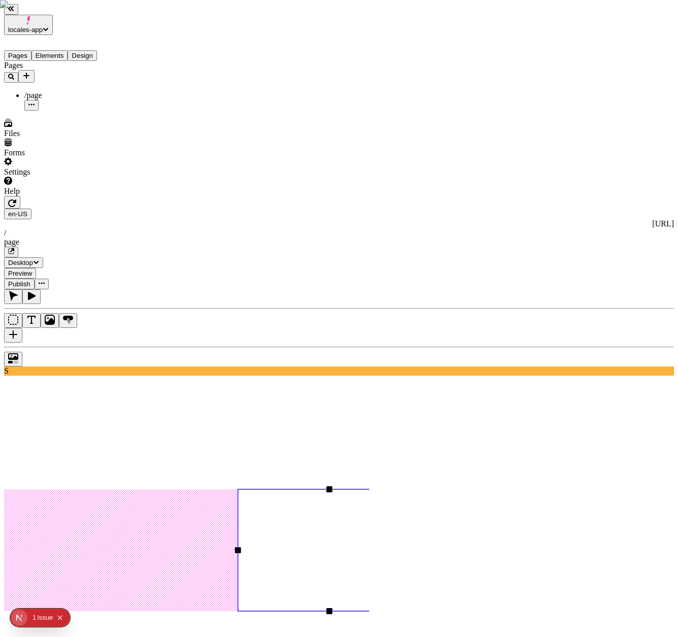
click at [164, 289] on div at bounding box center [339, 315] width 670 height 53
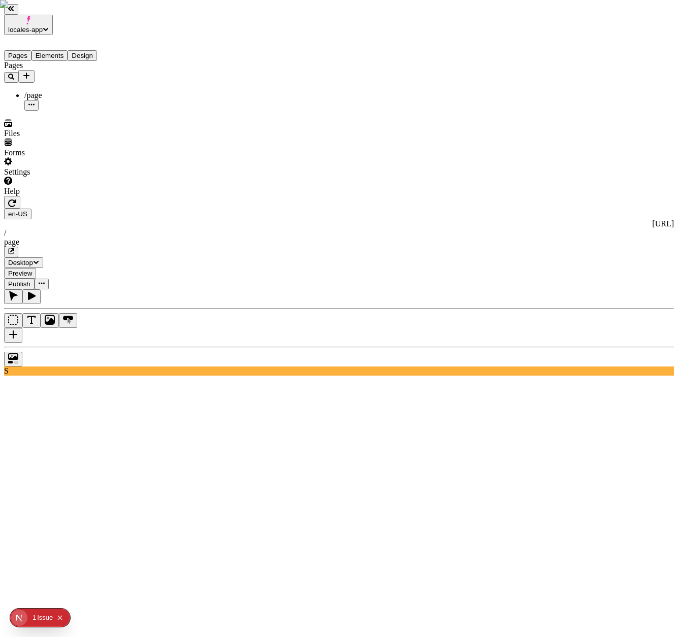
click at [18, 315] on icon "Box" at bounding box center [13, 320] width 10 height 10
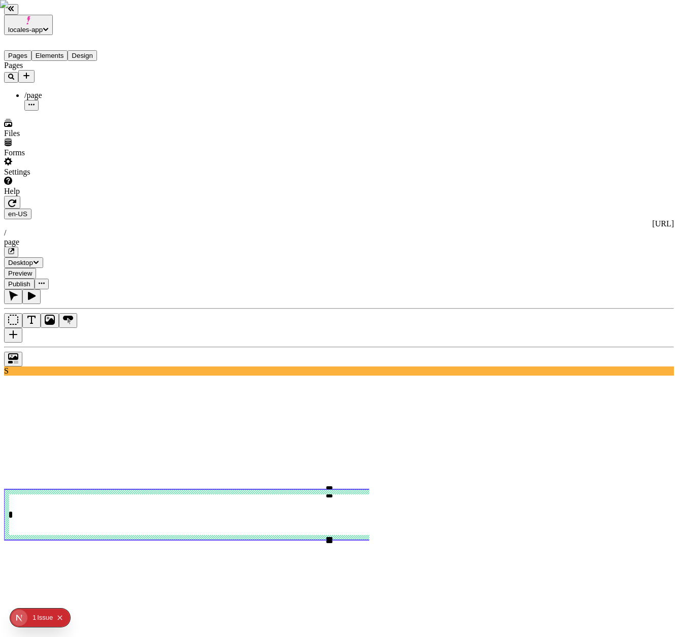
click at [71, 319] on icon "Button" at bounding box center [69, 322] width 3 height 6
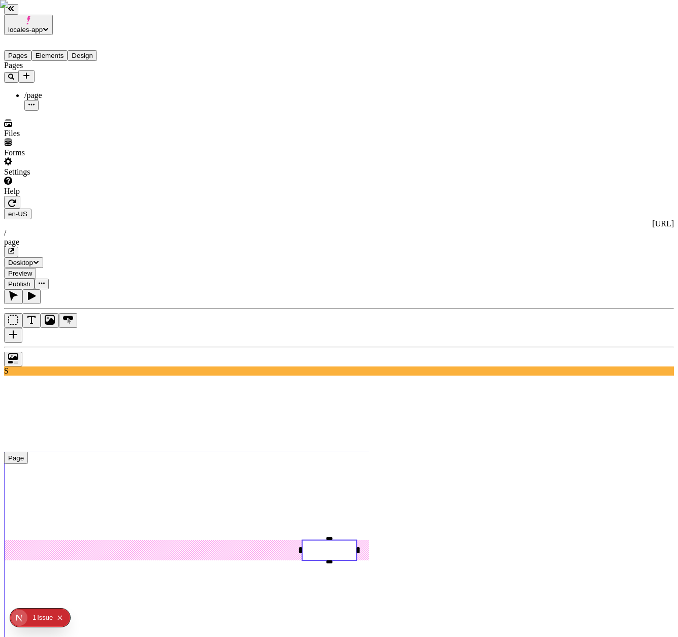
click at [363, 452] on use at bounding box center [329, 567] width 650 height 230
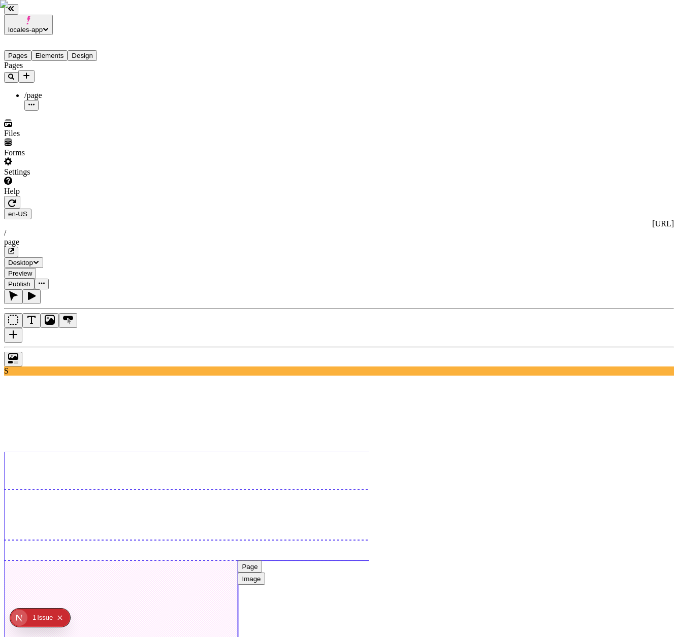
click at [420, 560] on use at bounding box center [329, 621] width 183 height 122
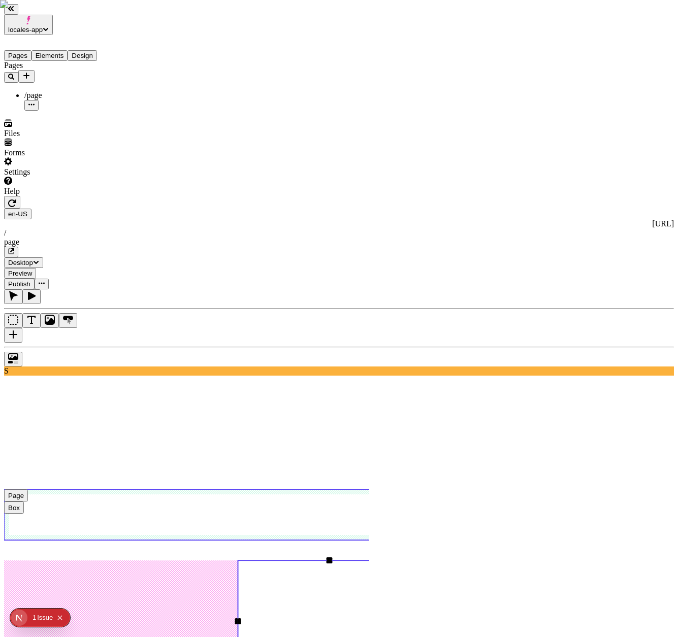
click at [375, 489] on use at bounding box center [329, 514] width 650 height 51
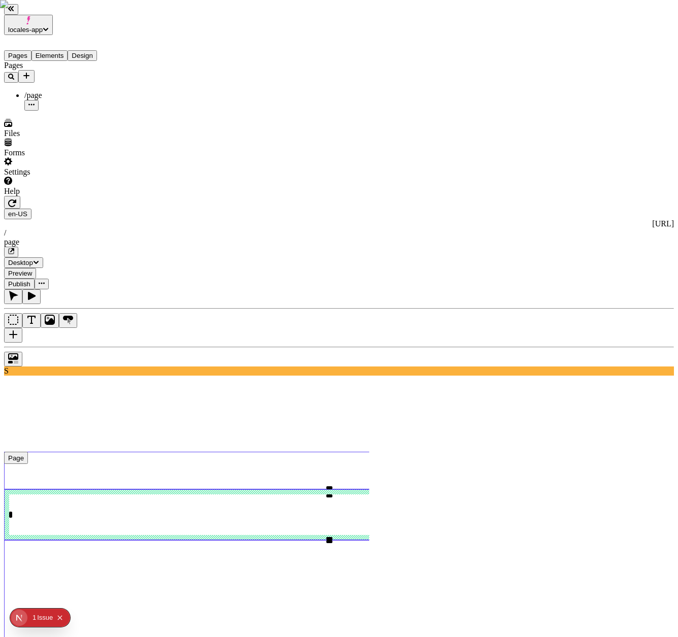
click at [397, 452] on use at bounding box center [329, 567] width 650 height 230
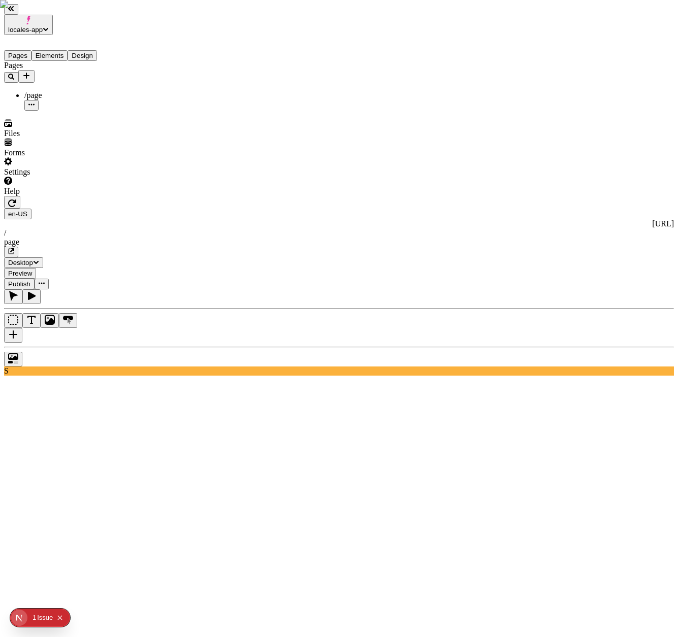
click at [328, 452] on use at bounding box center [329, 592] width 650 height 281
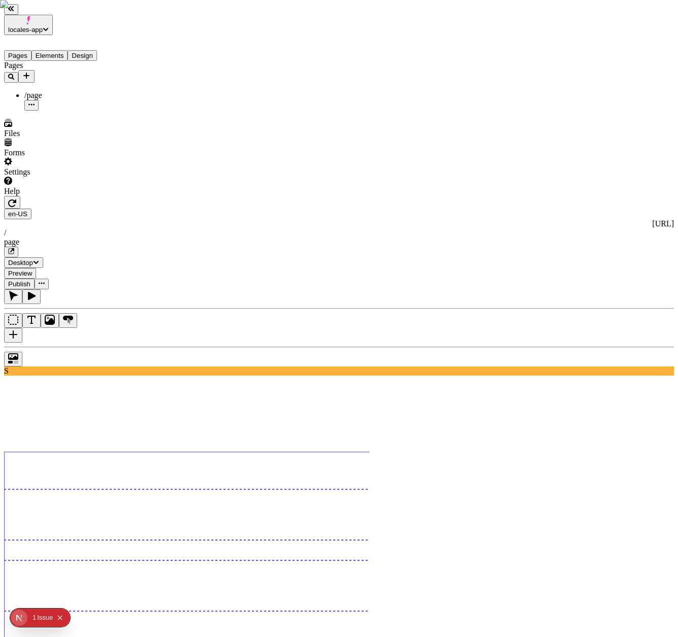
click at [110, 111] on div "Pages /page" at bounding box center [80, 86] width 153 height 50
click at [30, 280] on span "Publish" at bounding box center [19, 284] width 22 height 8
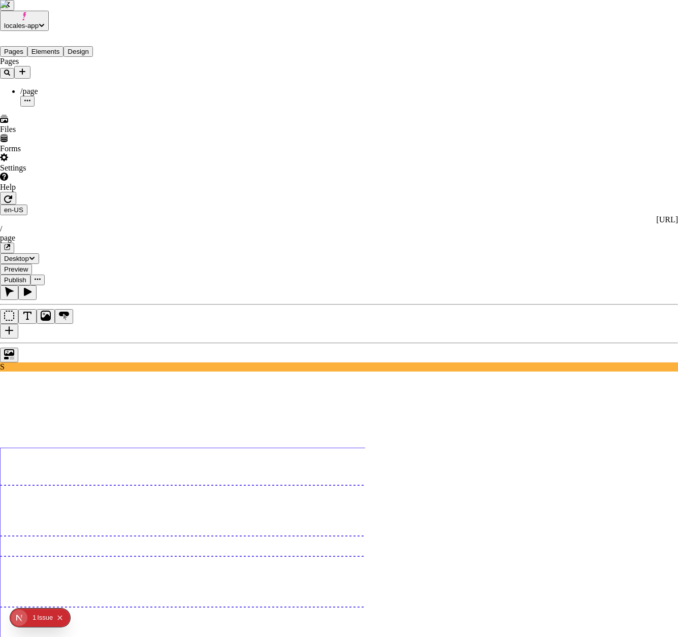
checkbox input "true"
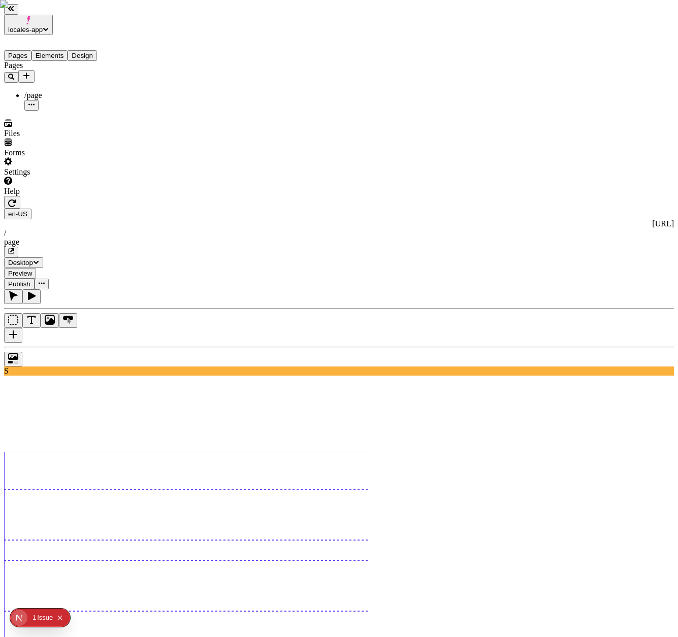
click at [94, 111] on div "Pages /page" at bounding box center [80, 86] width 153 height 50
click at [32, 270] on span "Preview" at bounding box center [20, 274] width 24 height 8
click at [14, 248] on icon "button" at bounding box center [11, 251] width 6 height 6
click at [201, 14] on html "locales-app Pages Elements Design Pages /page Files Forms Settings Help en-US h…" at bounding box center [339, 602] width 678 height 1205
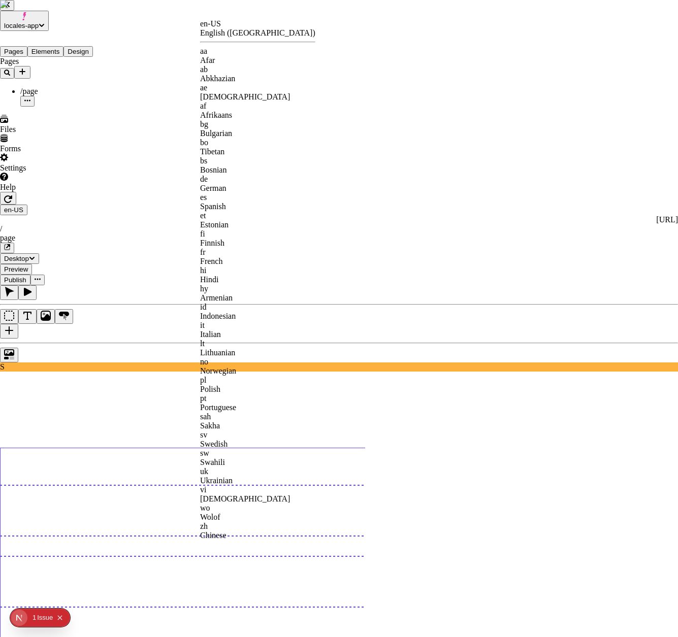
click at [191, 14] on html "locales-app Pages Elements Design Pages /page Files Forms Settings Help en-US h…" at bounding box center [339, 600] width 678 height 1201
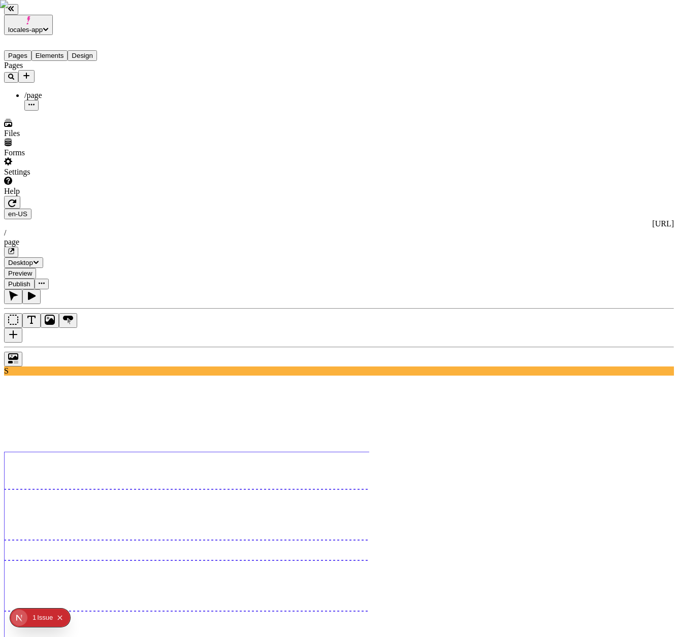
click at [16, 199] on icon "button" at bounding box center [12, 203] width 8 height 8
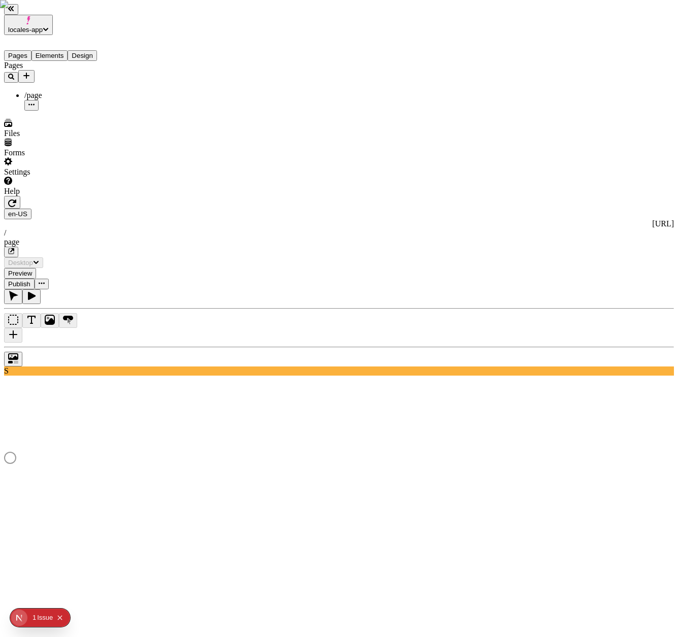
click at [16, 199] on icon "button" at bounding box center [12, 203] width 8 height 8
click at [18, 291] on icon "button" at bounding box center [13, 296] width 10 height 10
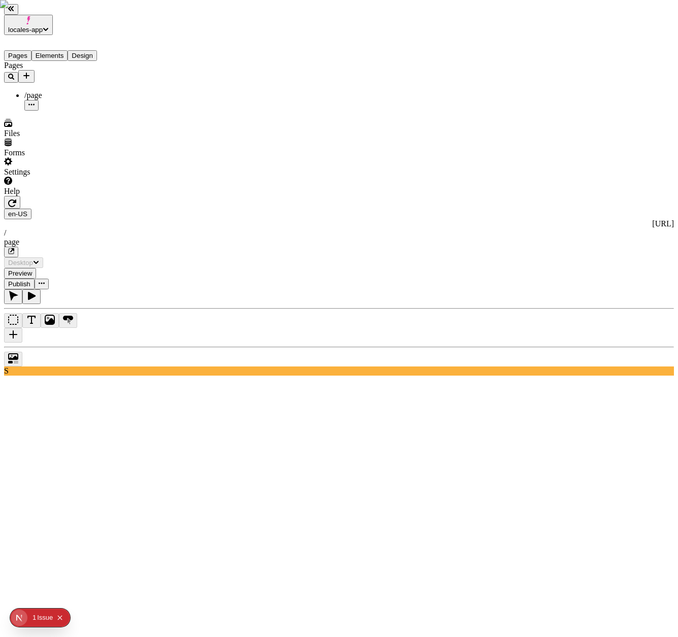
click at [16, 199] on icon "button" at bounding box center [12, 203] width 8 height 8
click at [106, 177] on div "Settings" at bounding box center [80, 166] width 153 height 19
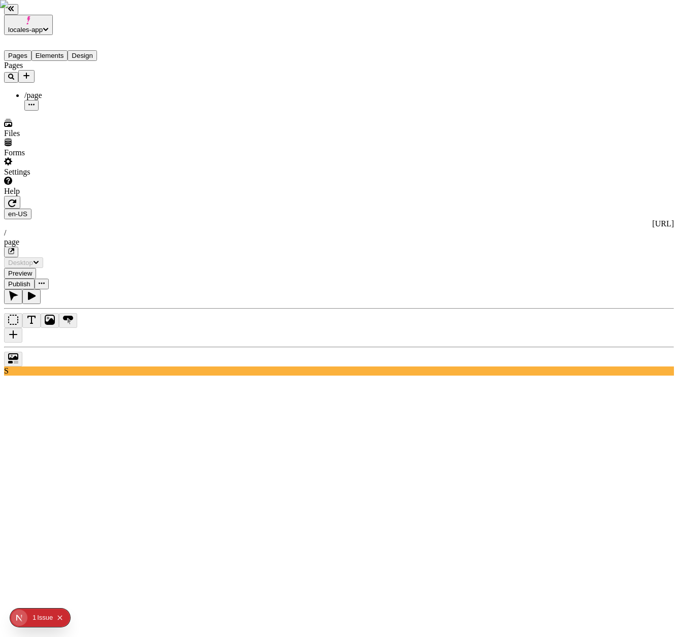
click at [84, 111] on div "Pages /page" at bounding box center [80, 86] width 153 height 50
click at [16, 199] on icon "button" at bounding box center [12, 203] width 8 height 8
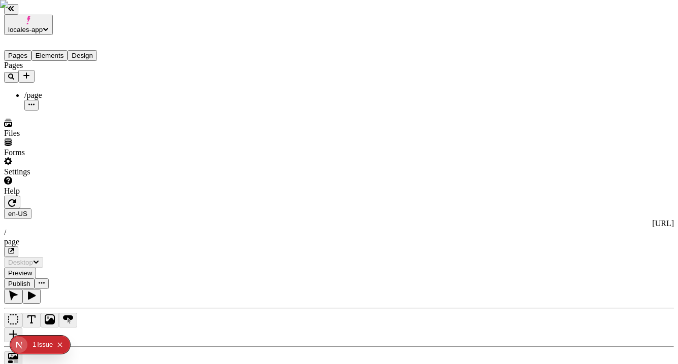
click at [20, 196] on button "button" at bounding box center [12, 202] width 16 height 13
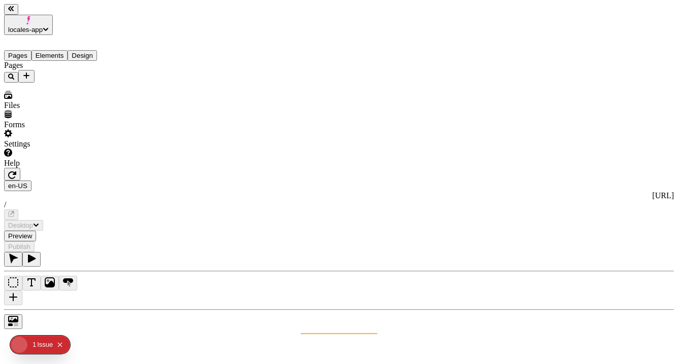
type input "/page"
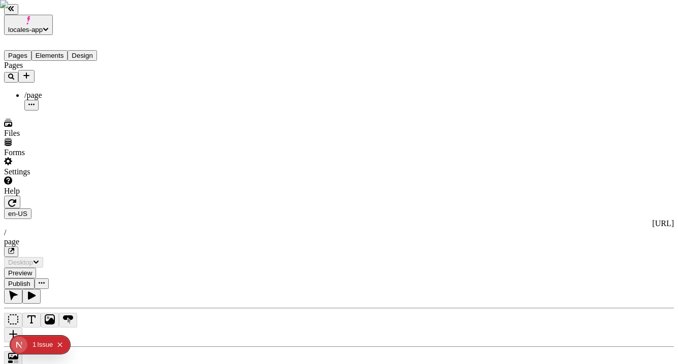
click at [16, 199] on icon "button" at bounding box center [12, 203] width 8 height 8
click at [172, 209] on div "en-US http://localhost:3111 / page" at bounding box center [339, 233] width 670 height 49
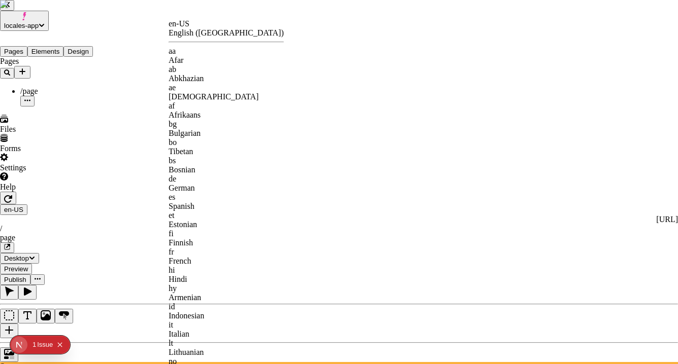
click at [211, 211] on div "et Estonian" at bounding box center [226, 220] width 115 height 18
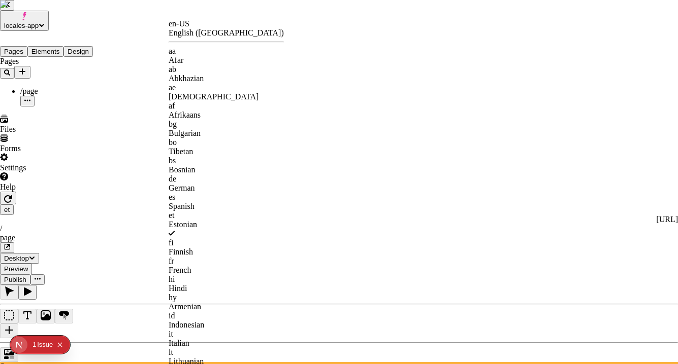
click at [184, 120] on div "bg" at bounding box center [226, 124] width 115 height 9
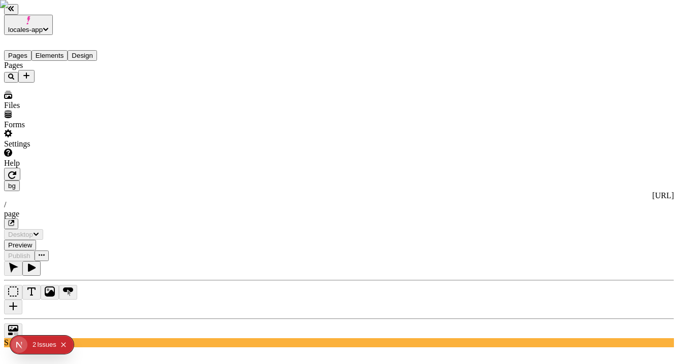
click at [49, 83] on div "Pages" at bounding box center [65, 72] width 122 height 22
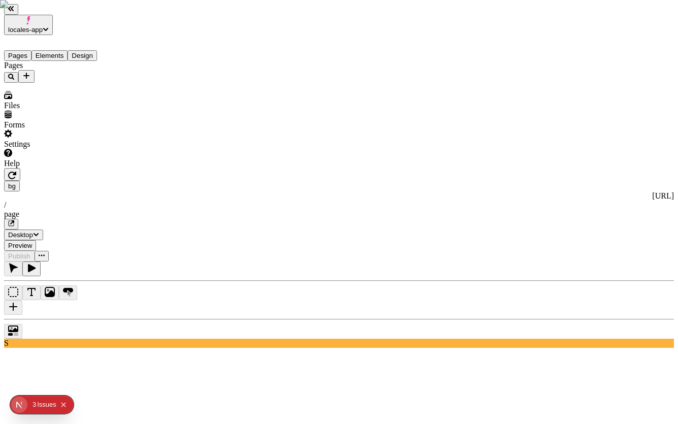
click at [68, 83] on div "Pages" at bounding box center [65, 72] width 122 height 22
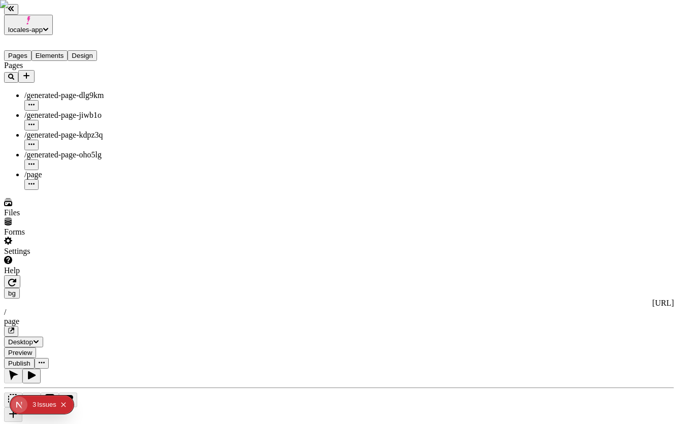
click at [105, 256] on div "Settings" at bounding box center [65, 246] width 122 height 19
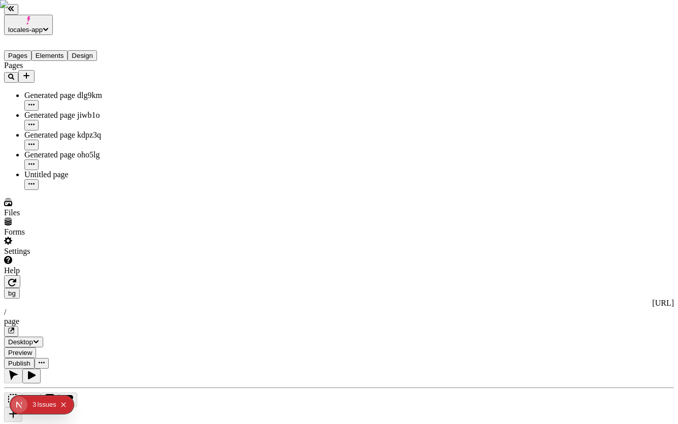
click at [65, 190] on div "Pages Generated page dlg9km Generated page jiwb1o Generated page kdpz3q Generat…" at bounding box center [65, 125] width 122 height 129
click at [53, 91] on div "Generated page dlg9km" at bounding box center [75, 95] width 102 height 9
type input "/generated-page-dlg9km"
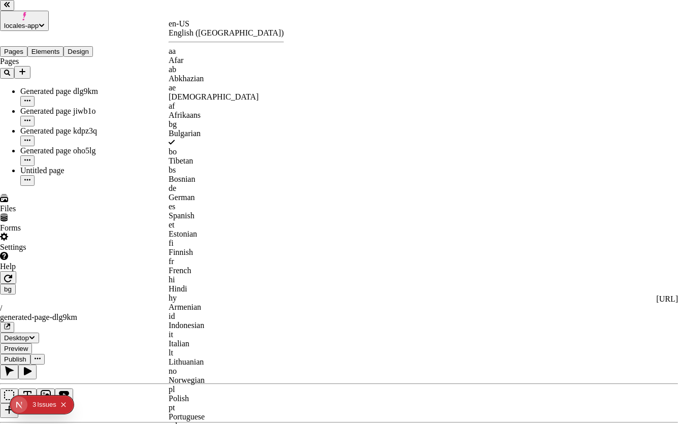
click at [197, 28] on div "en-US" at bounding box center [226, 23] width 115 height 9
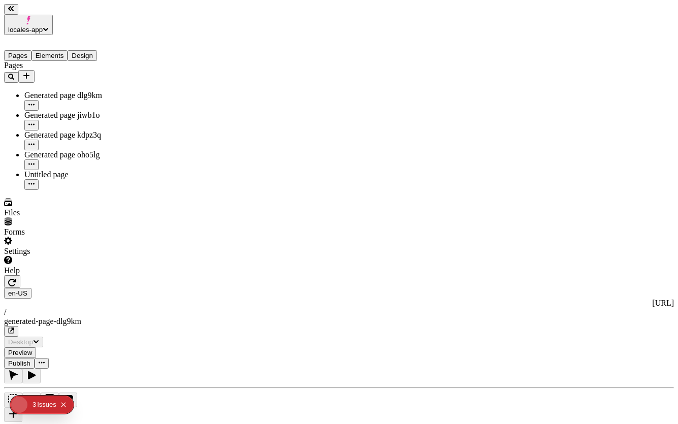
type input "/generated-page-dlg9km"
click at [59, 190] on div "Pages Generated page dlg9km Generated page jiwb1o Generated page kdpz3q Generat…" at bounding box center [65, 125] width 122 height 129
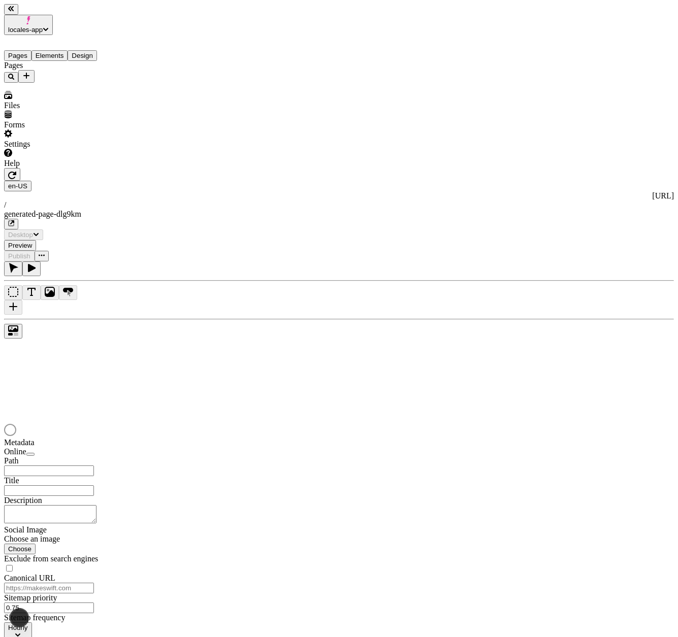
type input "/generated-page-dlg9km"
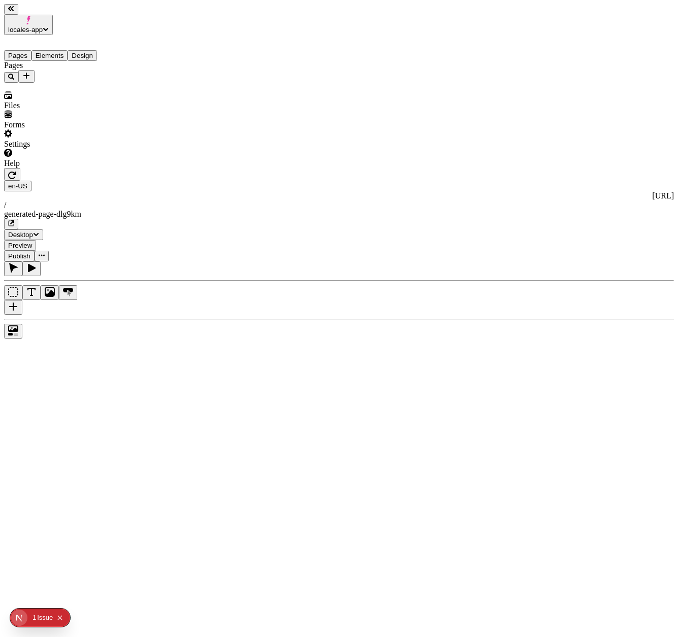
click at [20, 168] on button "button" at bounding box center [12, 174] width 16 height 13
click at [65, 83] on div "Pages" at bounding box center [65, 72] width 122 height 22
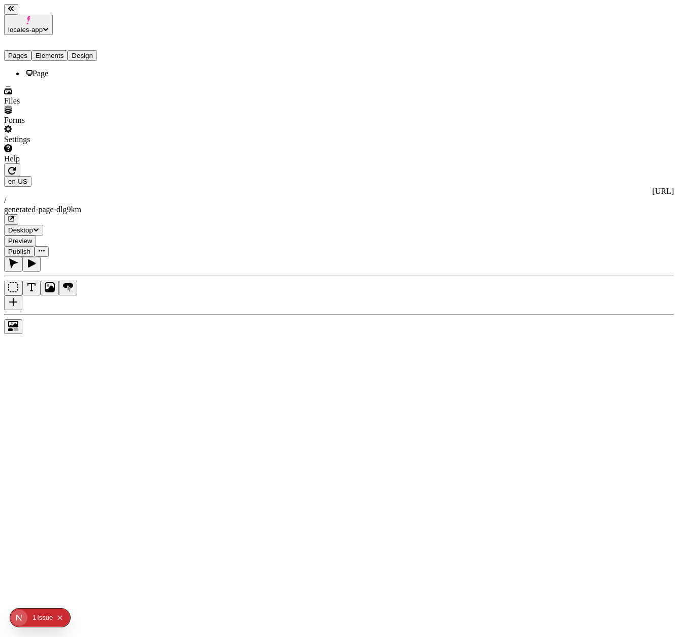
click at [50, 50] on button "Elements" at bounding box center [49, 55] width 37 height 11
click at [31, 50] on button "Pages" at bounding box center [17, 55] width 27 height 11
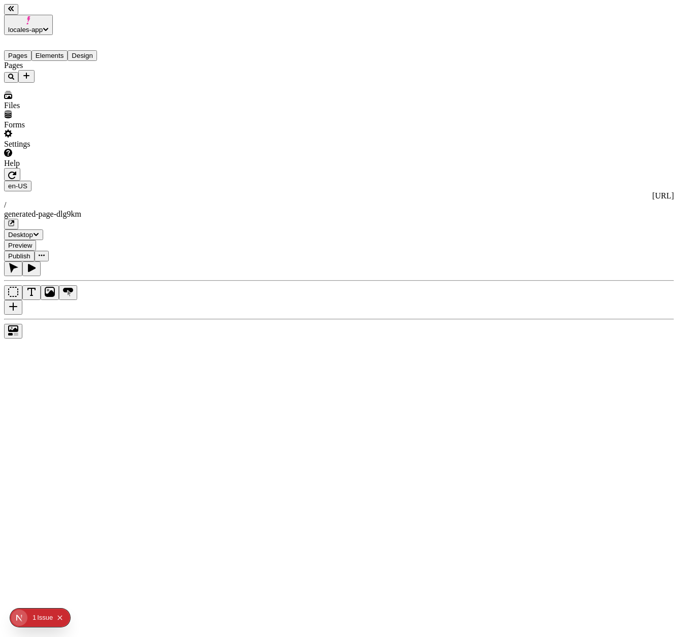
click at [39, 83] on div "Pages" at bounding box center [65, 72] width 122 height 22
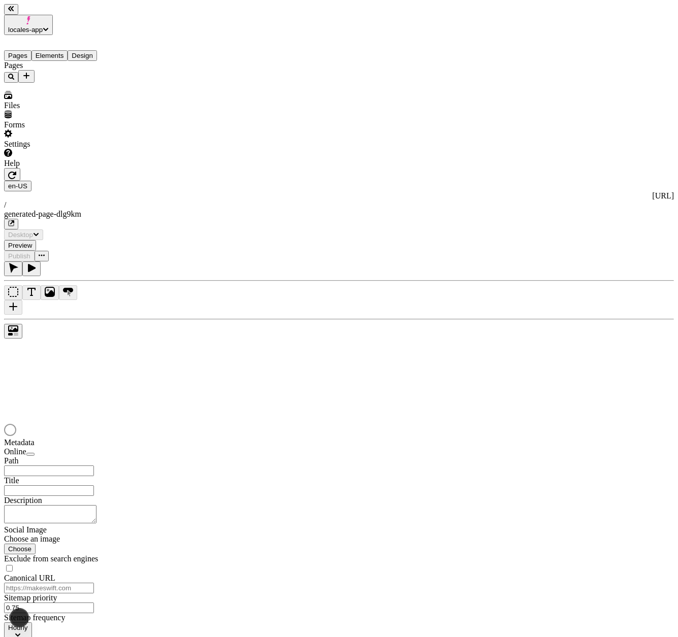
type input "/generated-page-dlg9km"
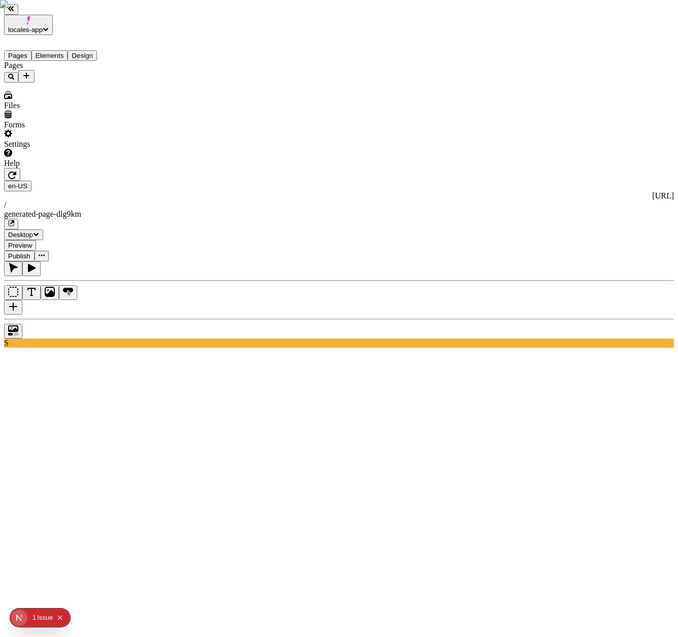
click at [85, 149] on div "Settings" at bounding box center [65, 138] width 122 height 19
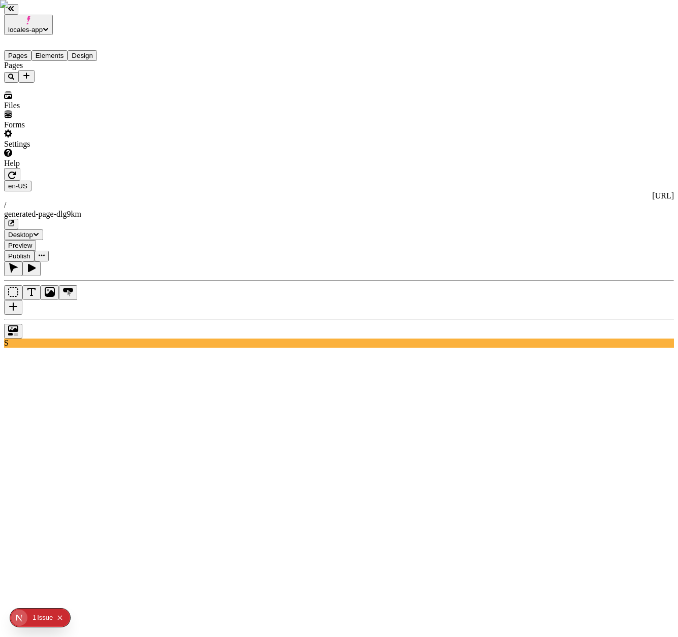
click at [63, 83] on div "Pages" at bounding box center [65, 72] width 122 height 22
click at [65, 50] on button "Elements" at bounding box center [49, 55] width 37 height 11
click at [13, 50] on button "Pages" at bounding box center [17, 55] width 27 height 11
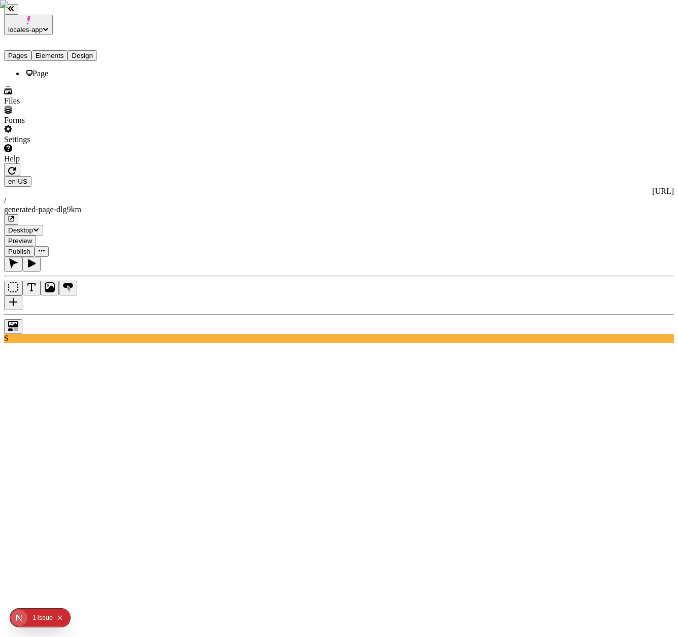
click at [49, 50] on button "Elements" at bounding box center [49, 55] width 37 height 11
click at [23, 50] on button "Pages" at bounding box center [17, 55] width 27 height 11
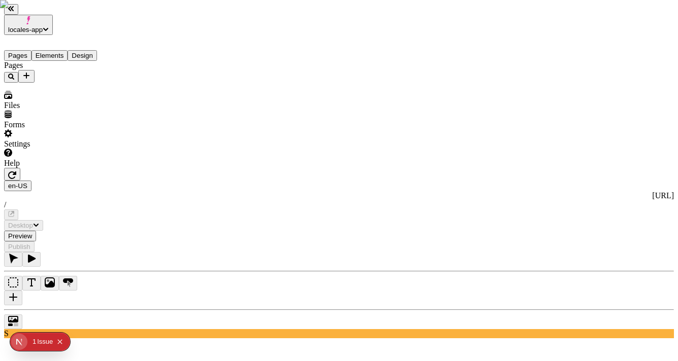
type input "/generated-page-dlg9km"
